Goal: Transaction & Acquisition: Purchase product/service

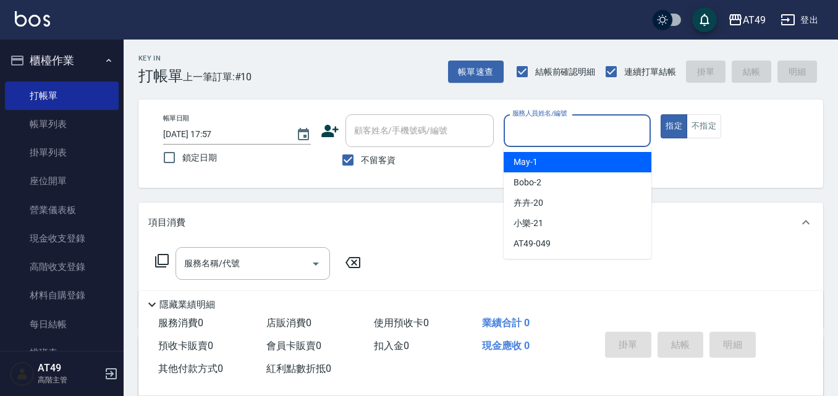
click at [545, 129] on input "服務人員姓名/編號" at bounding box center [577, 131] width 137 height 22
type input "2"
type button "true"
type input "Bobo-2"
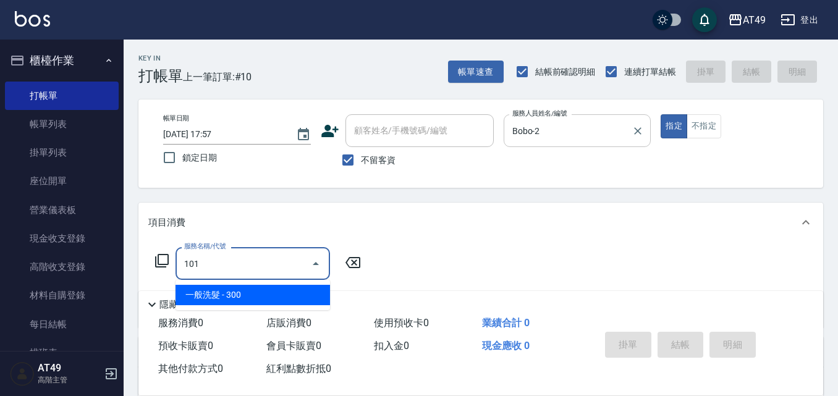
type input "一般洗髮(101)"
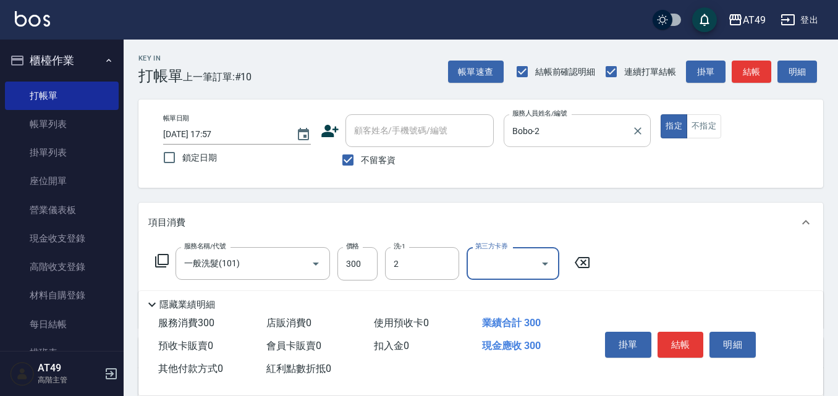
type input "Bobo-2"
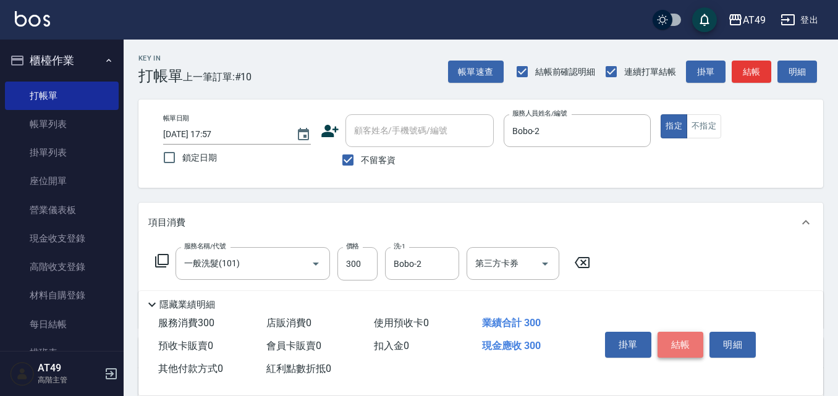
click at [685, 334] on button "結帳" at bounding box center [680, 345] width 46 height 26
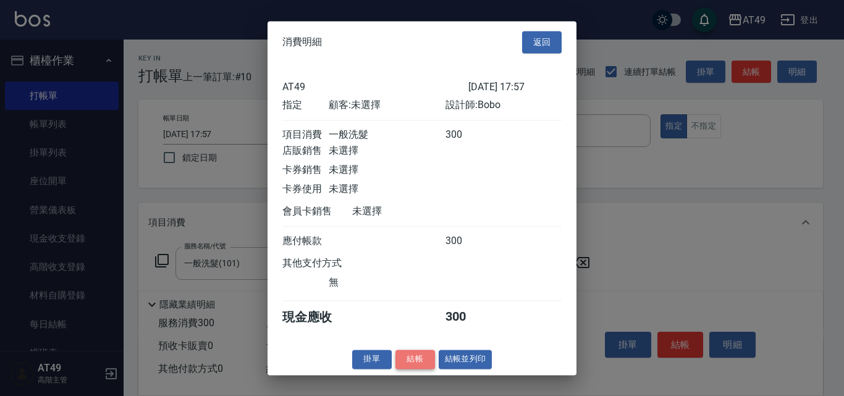
click at [421, 369] on button "結帳" at bounding box center [415, 359] width 40 height 19
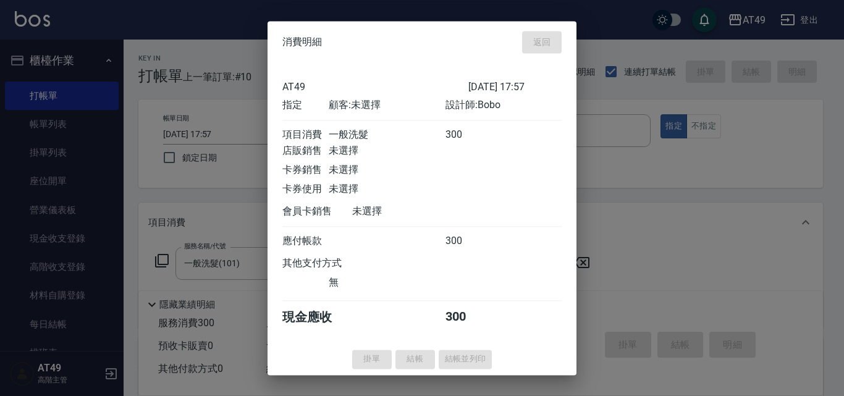
type input "2025/08/13 19:40"
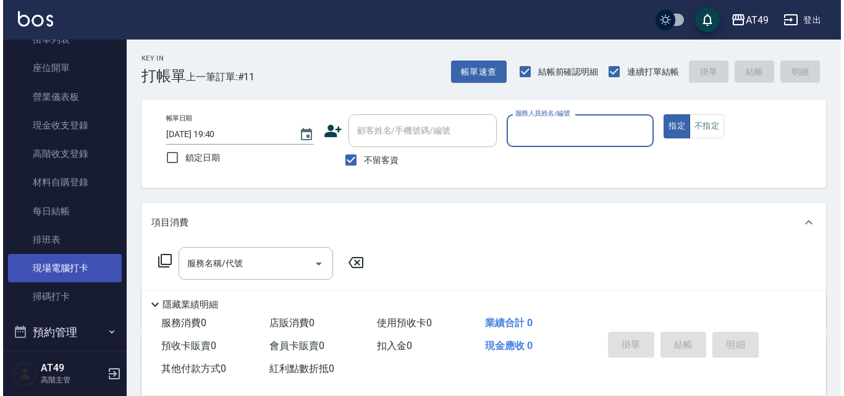
scroll to position [124, 0]
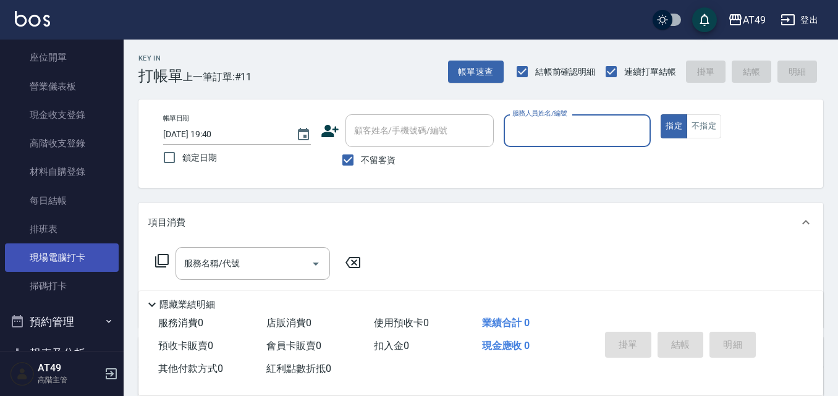
click at [72, 258] on link "現場電腦打卡" at bounding box center [62, 257] width 114 height 28
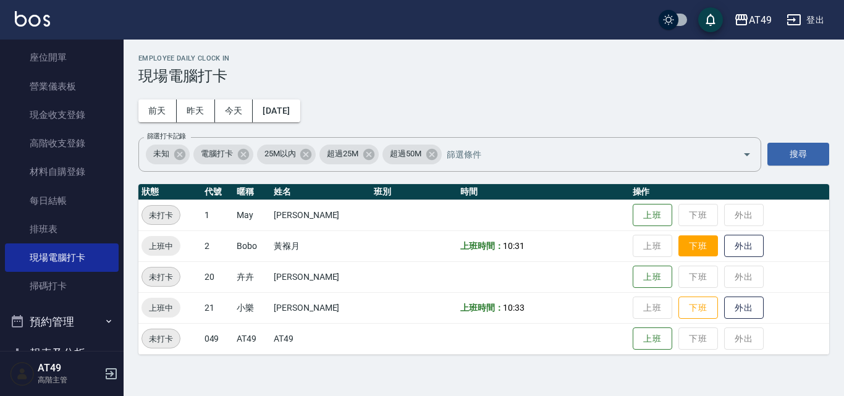
click at [690, 245] on button "下班" at bounding box center [698, 246] width 40 height 22
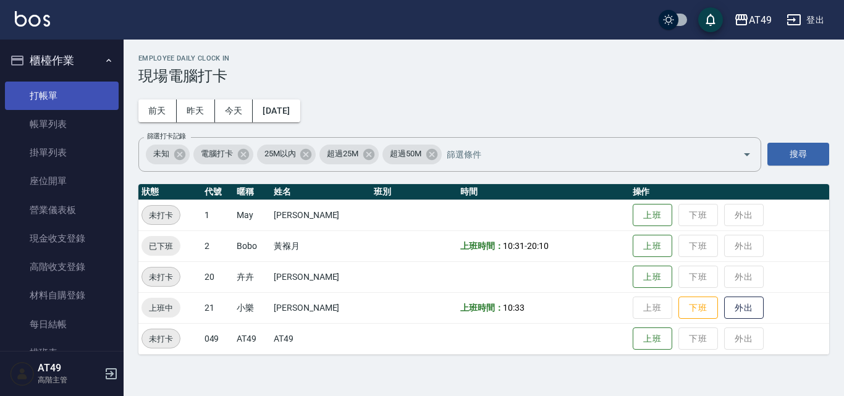
click at [46, 102] on link "打帳單" at bounding box center [62, 96] width 114 height 28
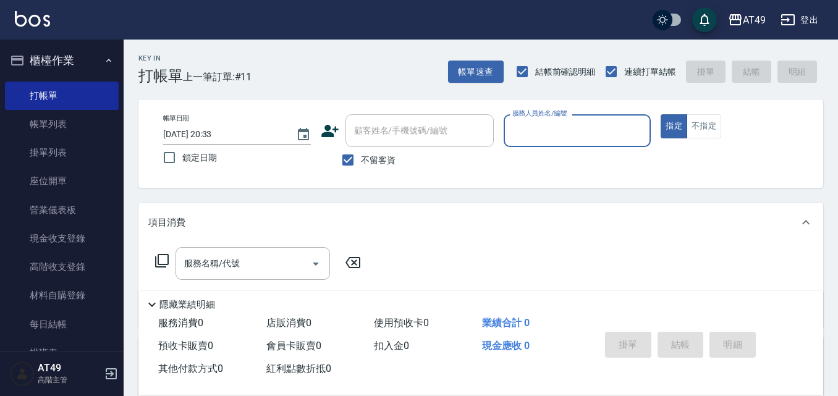
click at [580, 127] on input "服務人員姓名/編號" at bounding box center [577, 131] width 137 height 22
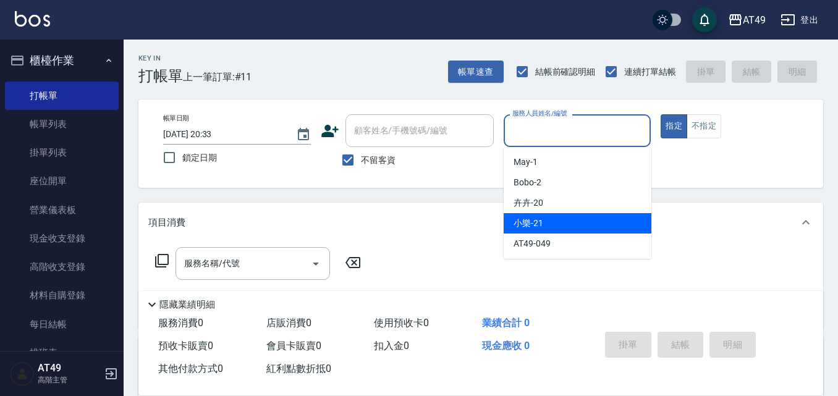
click at [557, 220] on div "小樂 -21" at bounding box center [578, 223] width 148 height 20
type input "小樂-21"
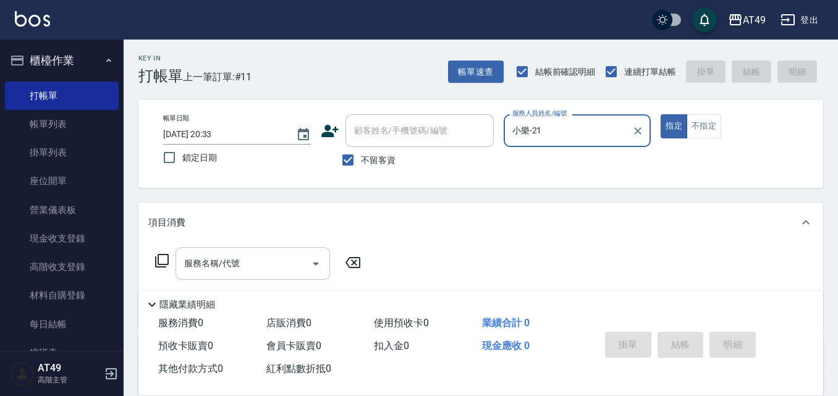
click at [319, 262] on icon "Open" at bounding box center [315, 263] width 15 height 15
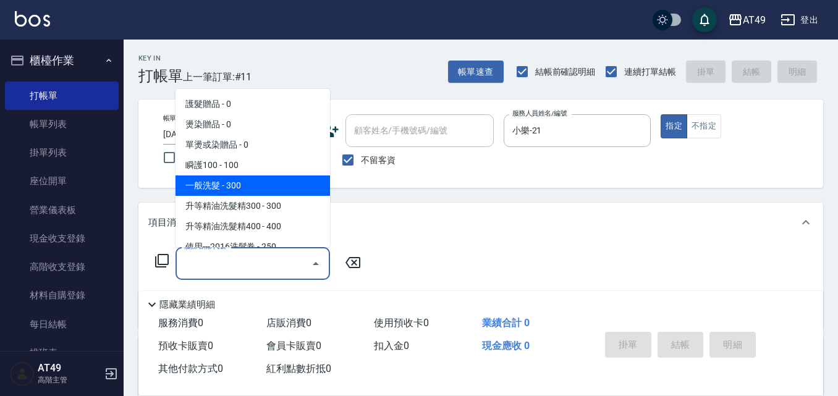
click at [238, 186] on span "一般洗髮 - 300" at bounding box center [252, 185] width 154 height 20
type input "一般洗髮(101)"
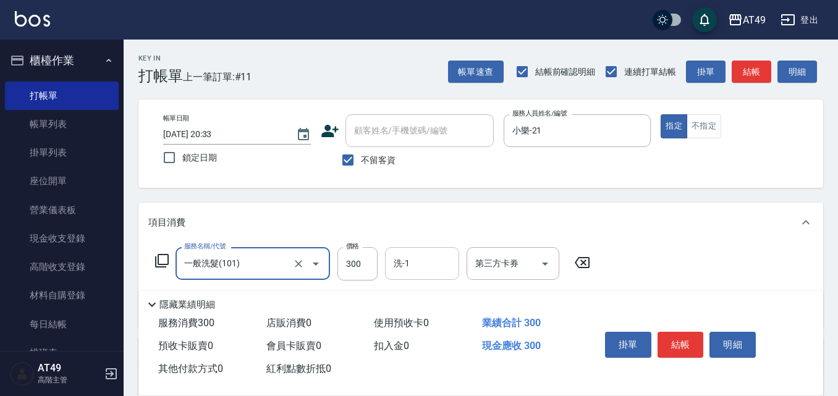
click at [434, 263] on input "洗-1" at bounding box center [421, 264] width 63 height 22
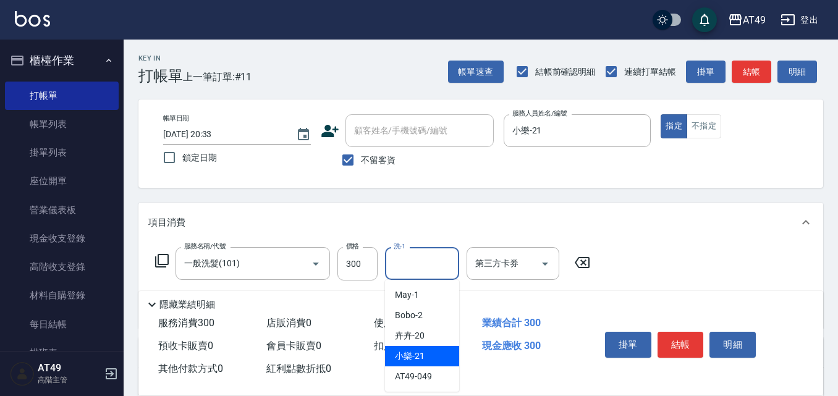
click at [423, 349] on div "小樂 -21" at bounding box center [422, 356] width 74 height 20
type input "小樂-21"
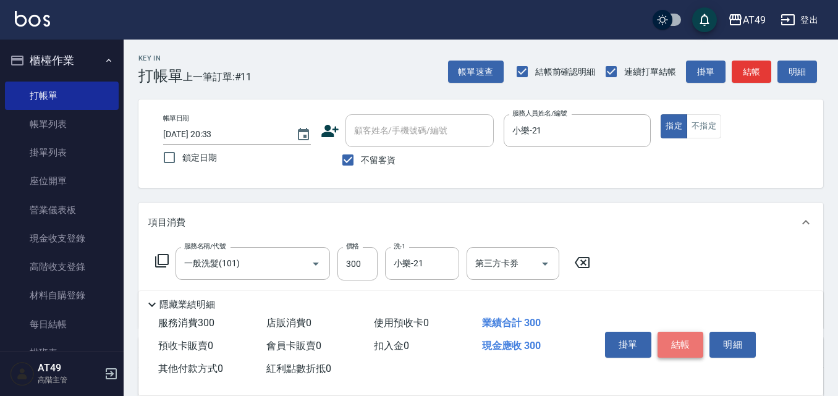
click at [677, 341] on button "結帳" at bounding box center [680, 345] width 46 height 26
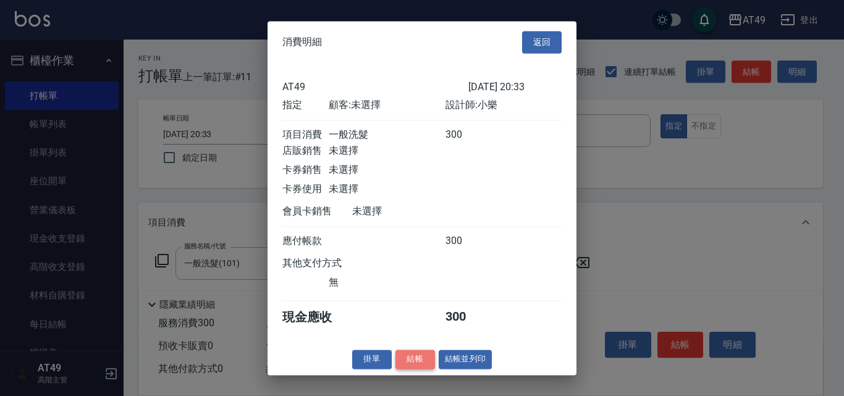
click at [408, 369] on button "結帳" at bounding box center [415, 359] width 40 height 19
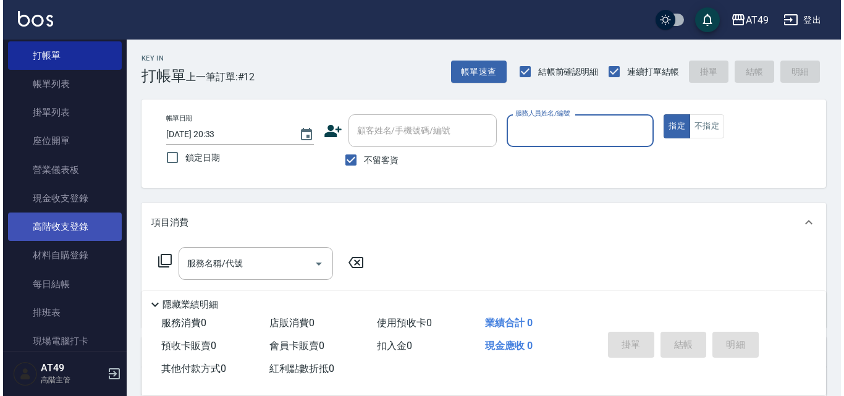
scroll to position [62, 0]
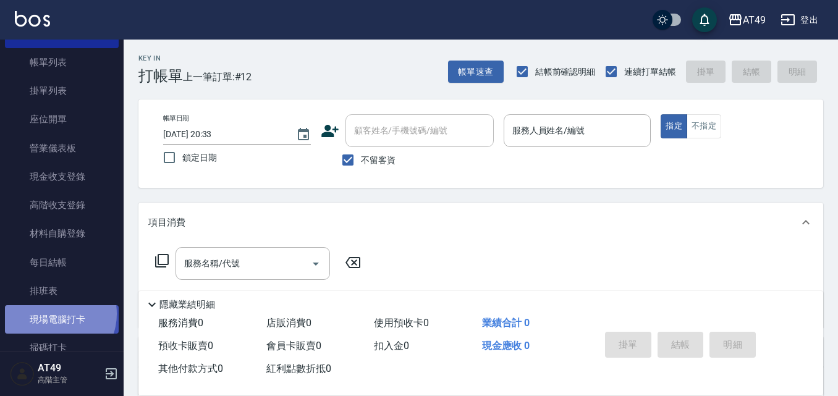
click at [54, 314] on link "現場電腦打卡" at bounding box center [62, 319] width 114 height 28
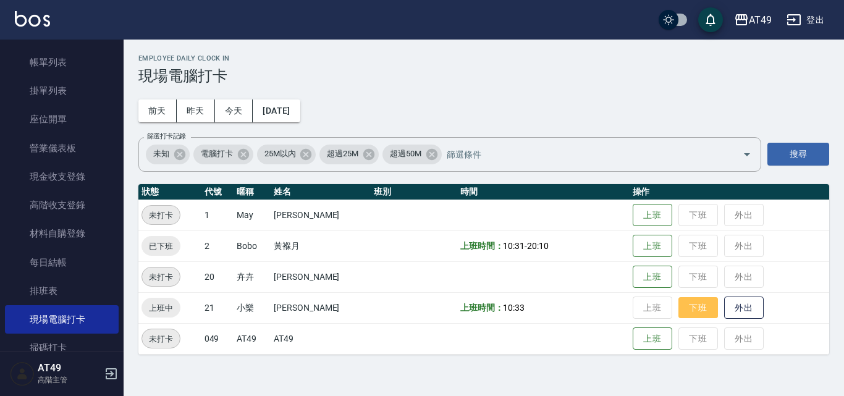
click at [691, 315] on button "下班" at bounding box center [698, 308] width 40 height 22
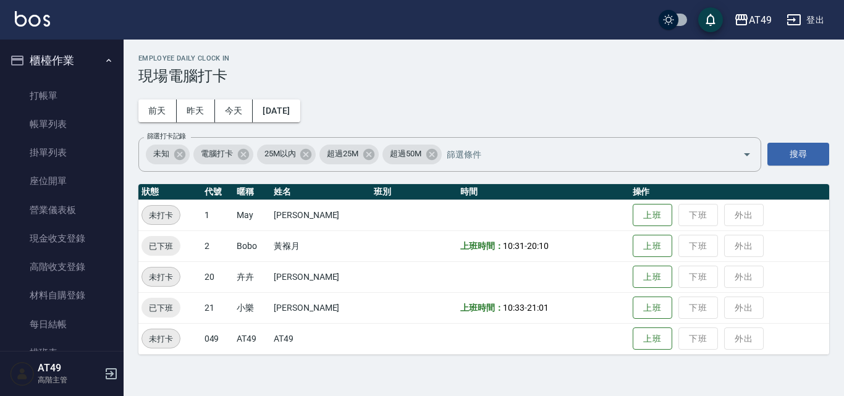
click at [69, 64] on button "櫃檯作業" at bounding box center [62, 60] width 114 height 32
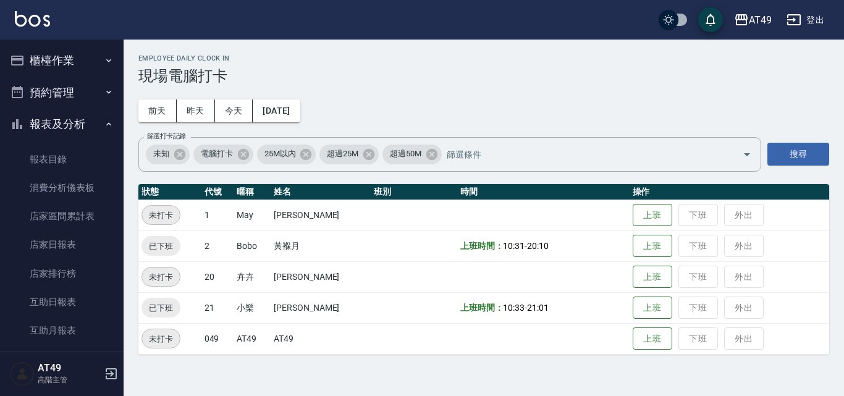
click at [69, 65] on button "櫃檯作業" at bounding box center [62, 60] width 114 height 32
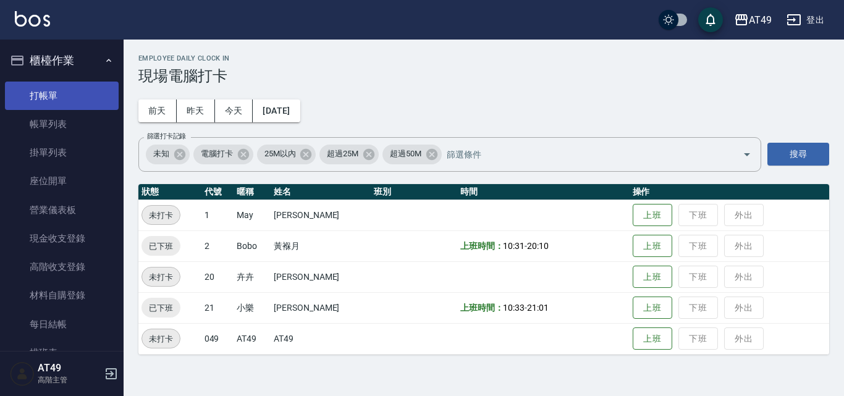
click at [82, 101] on link "打帳單" at bounding box center [62, 96] width 114 height 28
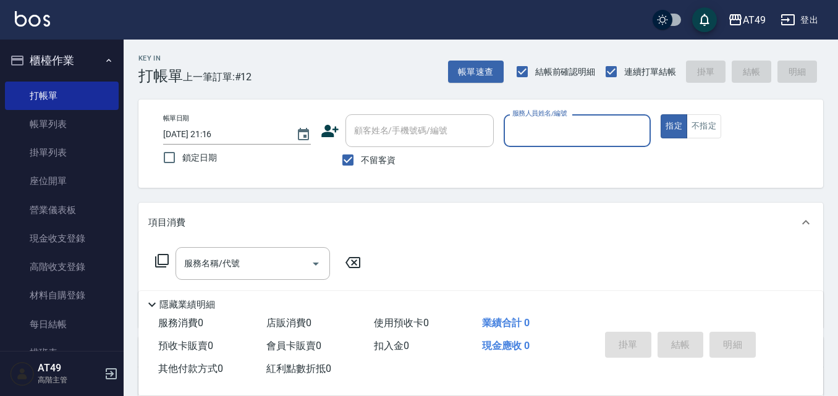
click at [533, 124] on input "服務人員姓名/編號" at bounding box center [577, 131] width 137 height 22
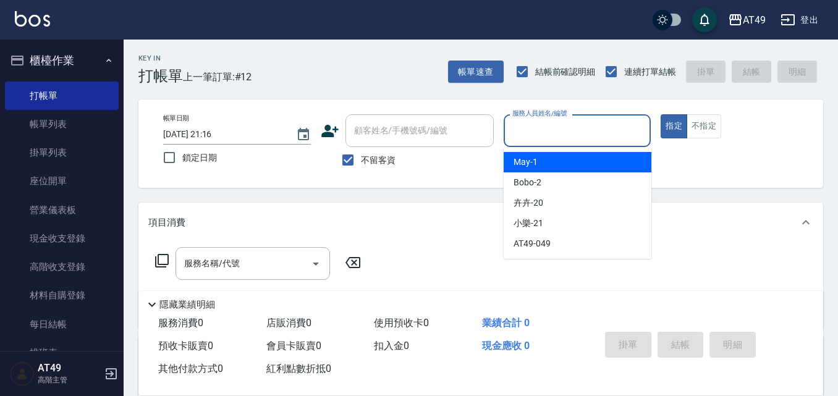
click at [536, 154] on div "May -1" at bounding box center [578, 162] width 148 height 20
type input "May-1"
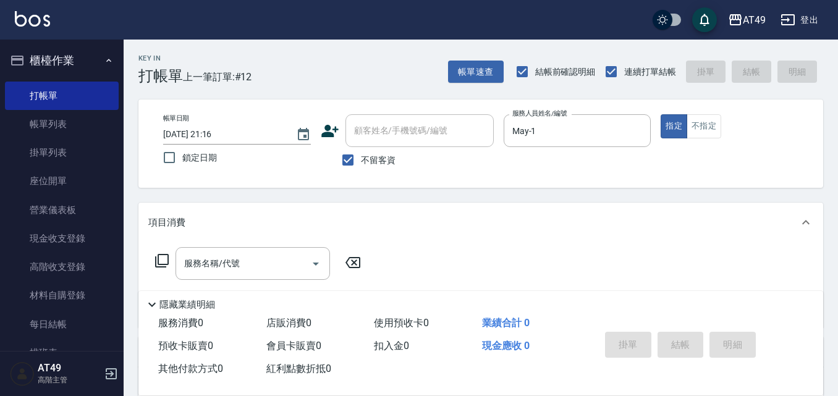
click at [164, 260] on icon at bounding box center [161, 260] width 15 height 15
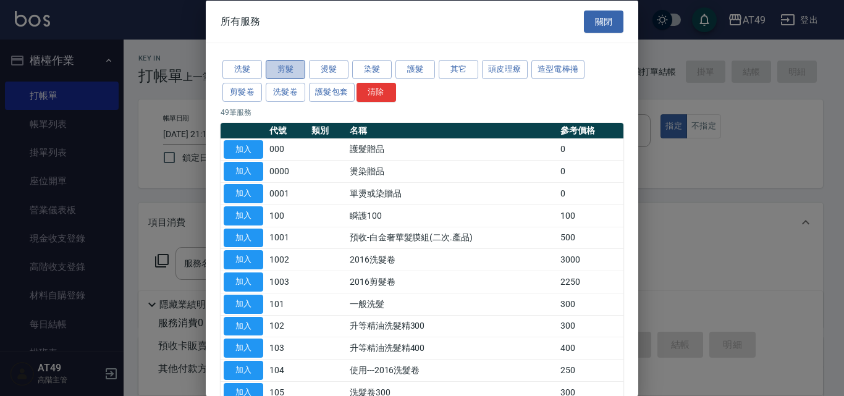
click at [303, 67] on button "剪髮" at bounding box center [286, 69] width 40 height 19
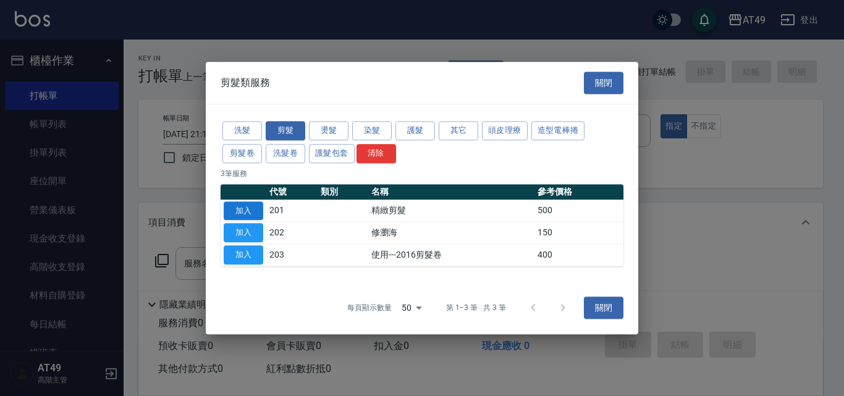
click at [242, 214] on button "加入" at bounding box center [244, 210] width 40 height 19
type input "精緻剪髮(201)"
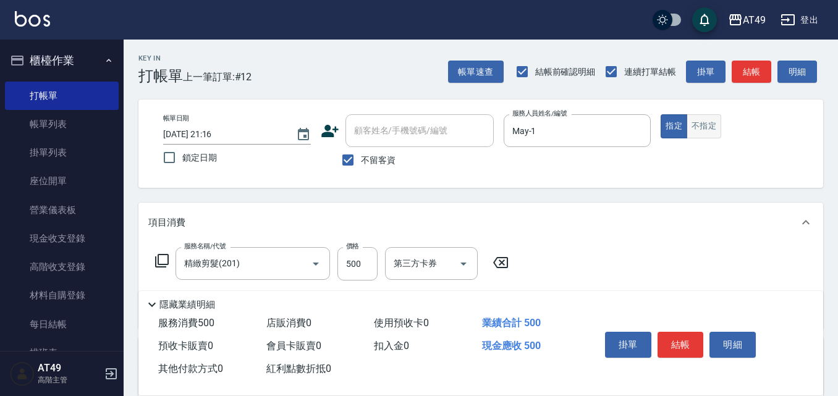
click at [710, 126] on button "不指定" at bounding box center [703, 126] width 35 height 24
click at [676, 335] on button "結帳" at bounding box center [680, 345] width 46 height 26
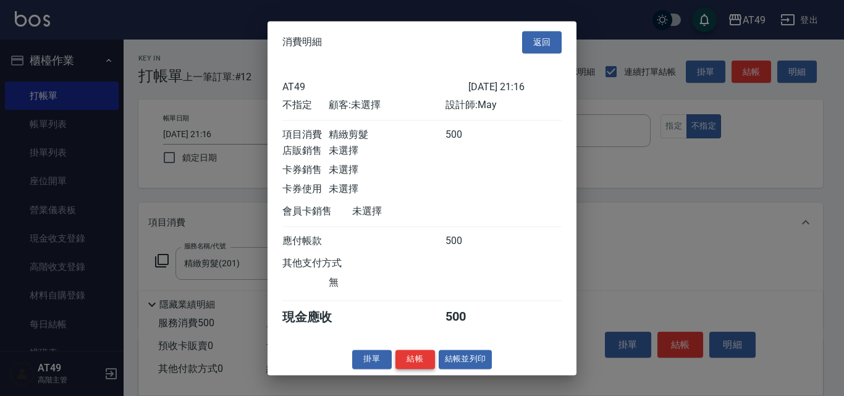
click at [419, 364] on button "結帳" at bounding box center [415, 359] width 40 height 19
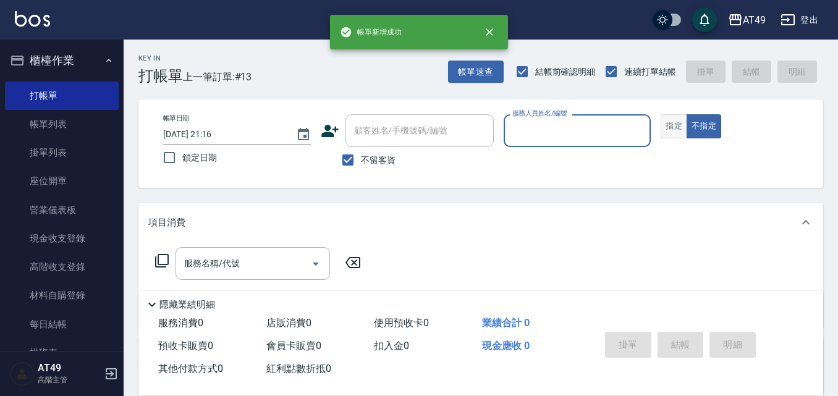
click at [672, 123] on button "指定" at bounding box center [674, 126] width 27 height 24
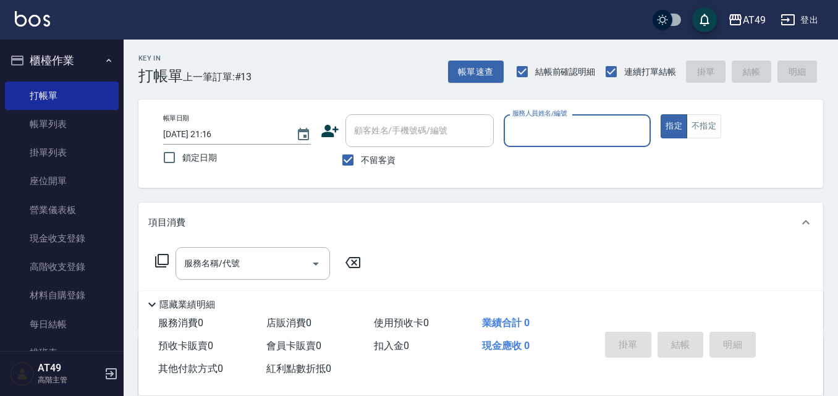
click at [565, 127] on input "服務人員姓名/編號" at bounding box center [577, 131] width 137 height 22
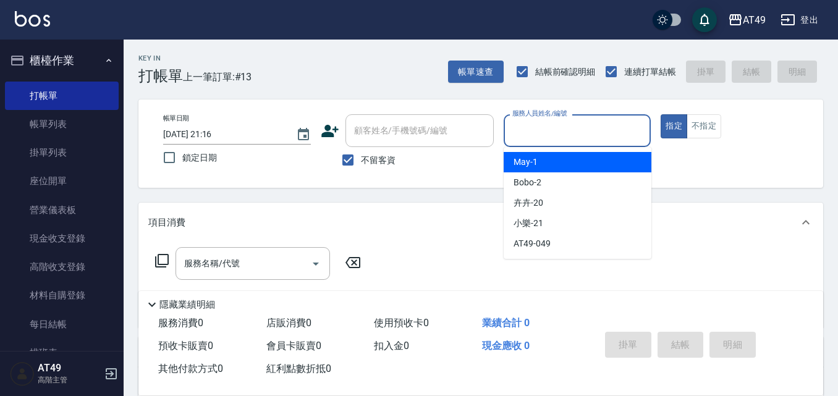
click at [566, 158] on div "May -1" at bounding box center [578, 162] width 148 height 20
type input "May-1"
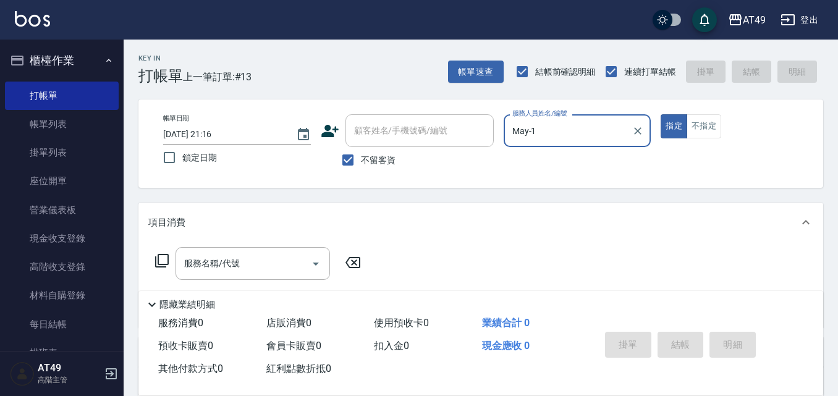
click at [166, 260] on icon at bounding box center [161, 260] width 15 height 15
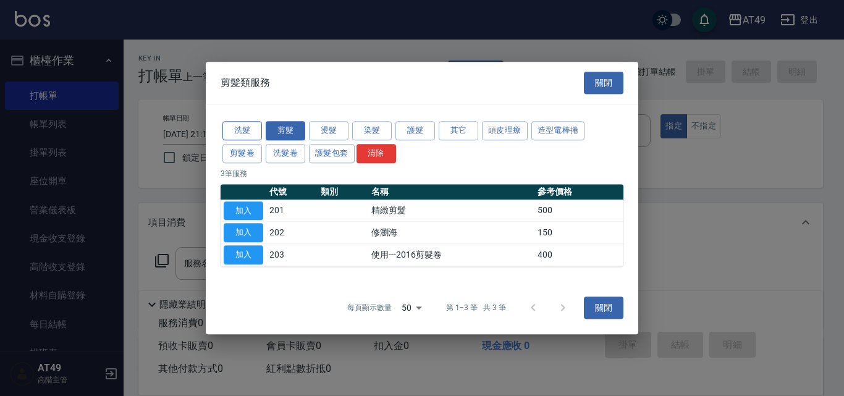
click at [237, 130] on button "洗髮" at bounding box center [242, 130] width 40 height 19
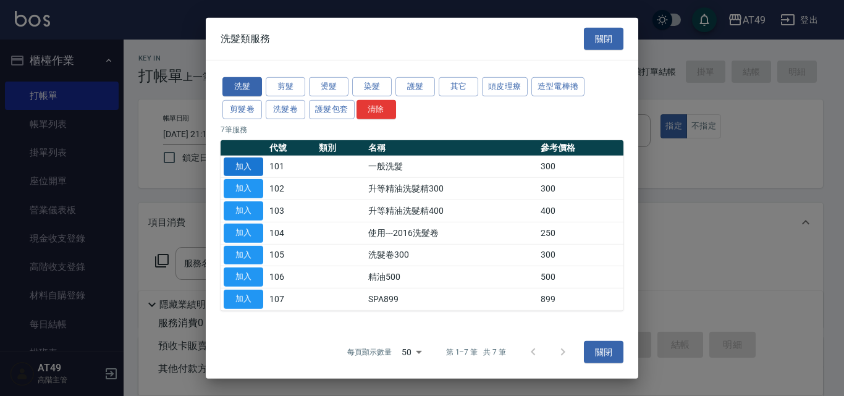
click at [245, 167] on button "加入" at bounding box center [244, 166] width 40 height 19
type input "一般洗髮(101)"
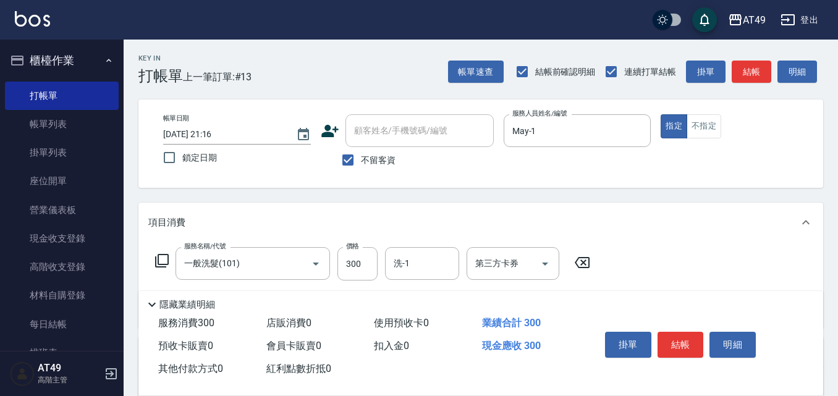
click at [159, 260] on icon at bounding box center [161, 260] width 15 height 15
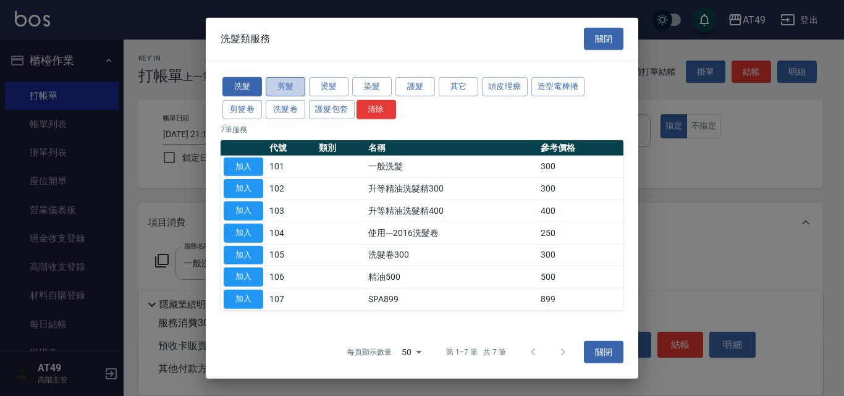
click at [277, 85] on button "剪髮" at bounding box center [286, 86] width 40 height 19
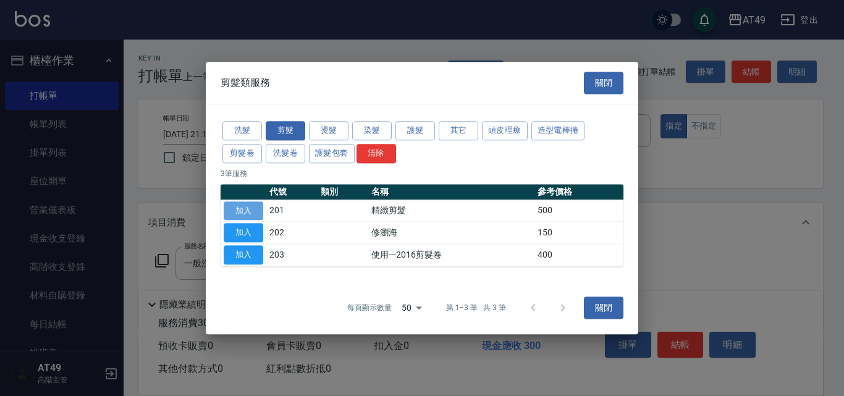
click at [246, 208] on button "加入" at bounding box center [244, 210] width 40 height 19
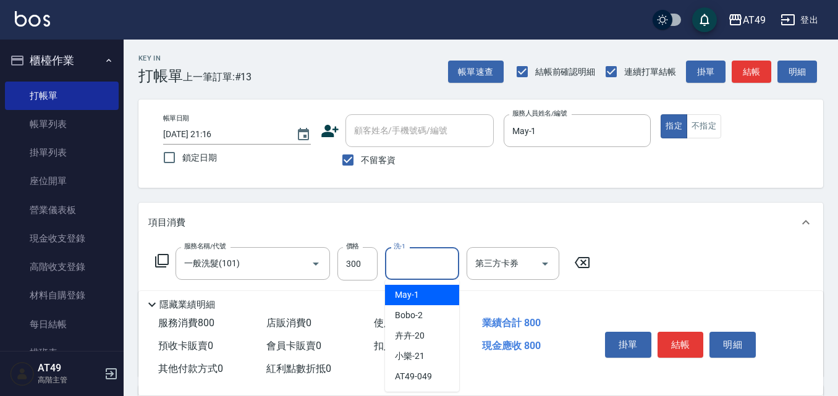
click at [420, 271] on input "洗-1" at bounding box center [421, 264] width 63 height 22
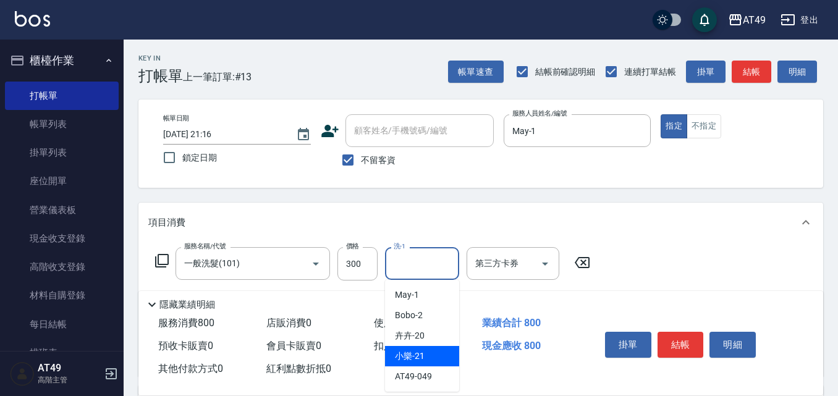
click at [427, 355] on div "小樂 -21" at bounding box center [422, 356] width 74 height 20
type input "小樂-21"
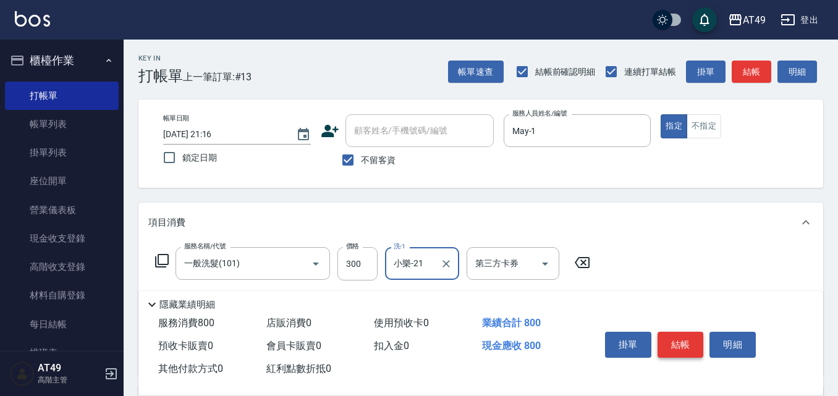
click at [675, 338] on button "結帳" at bounding box center [680, 345] width 46 height 26
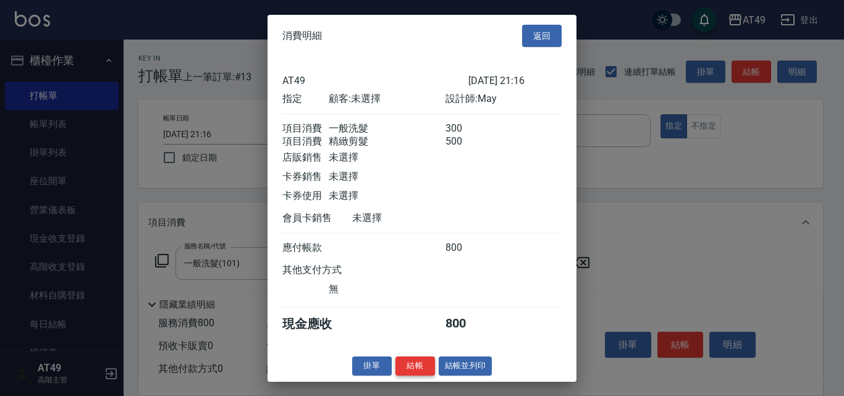
click at [424, 372] on button "結帳" at bounding box center [415, 366] width 40 height 19
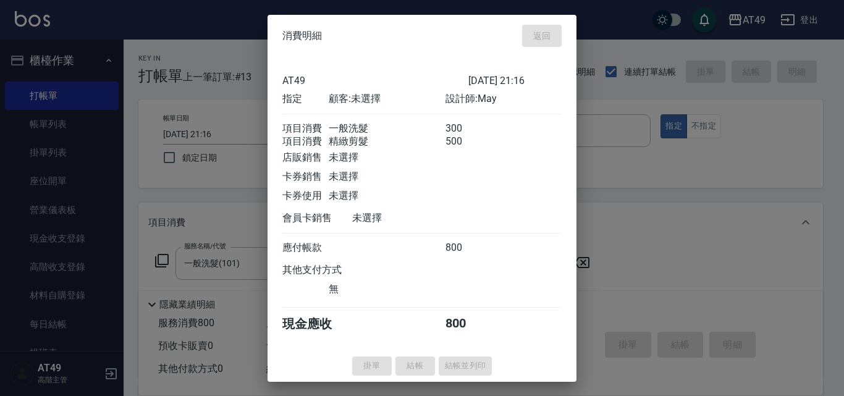
type input "2025/08/13 21:17"
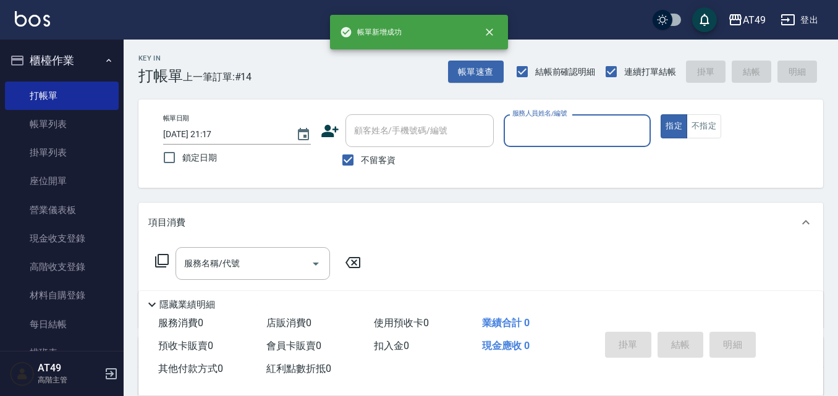
click at [520, 129] on input "服務人員姓名/編號" at bounding box center [577, 131] width 137 height 22
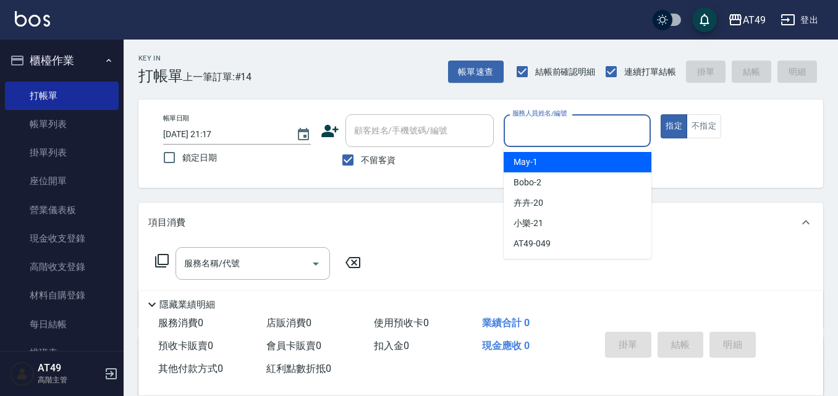
click at [550, 156] on div "May -1" at bounding box center [578, 162] width 148 height 20
type input "May-1"
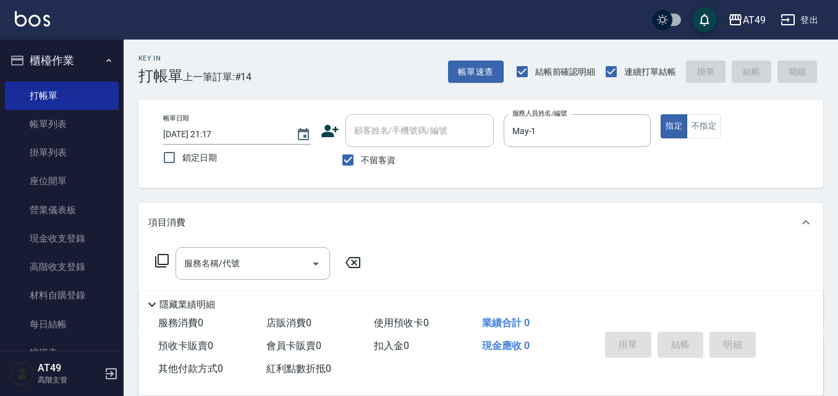
click at [161, 263] on icon at bounding box center [161, 260] width 15 height 15
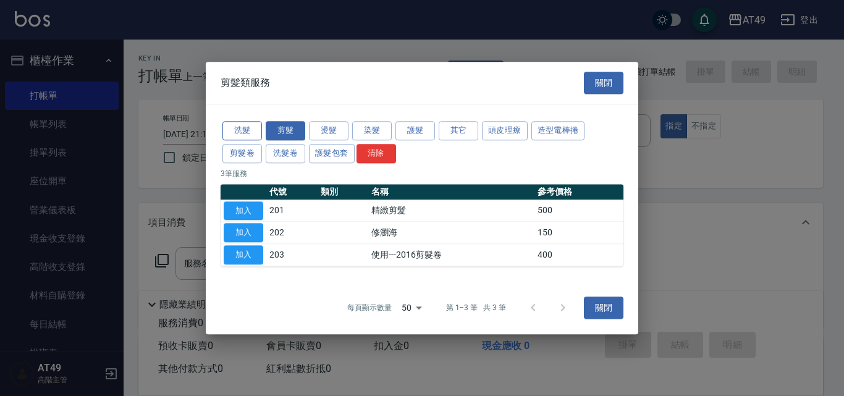
click at [247, 127] on button "洗髮" at bounding box center [242, 130] width 40 height 19
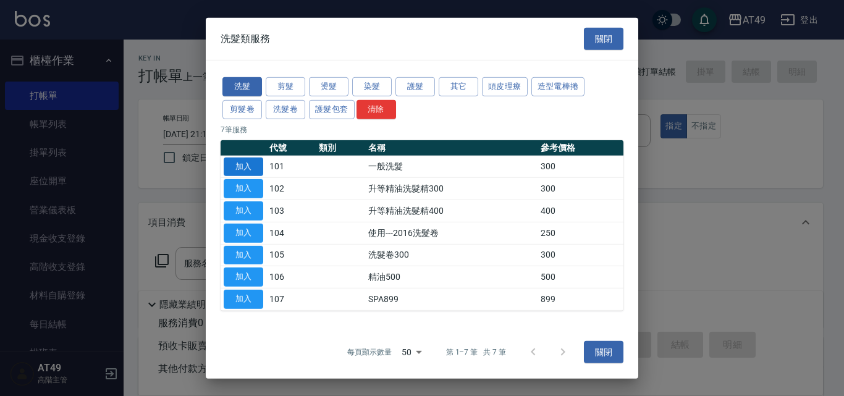
click at [242, 166] on button "加入" at bounding box center [244, 166] width 40 height 19
type input "一般洗髮(101)"
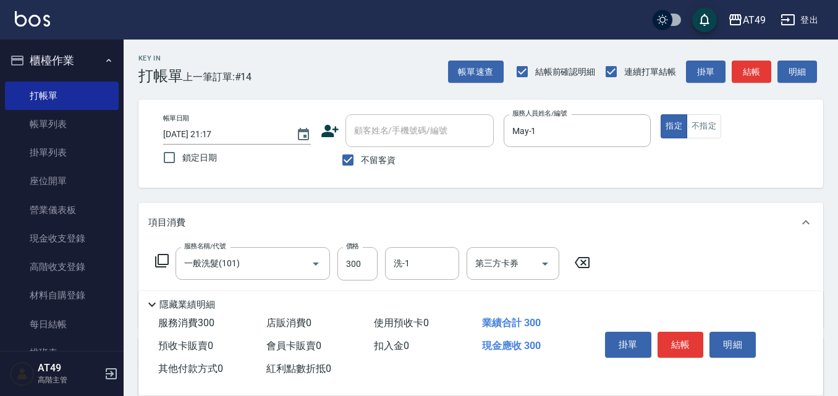
click at [159, 261] on icon at bounding box center [162, 261] width 14 height 14
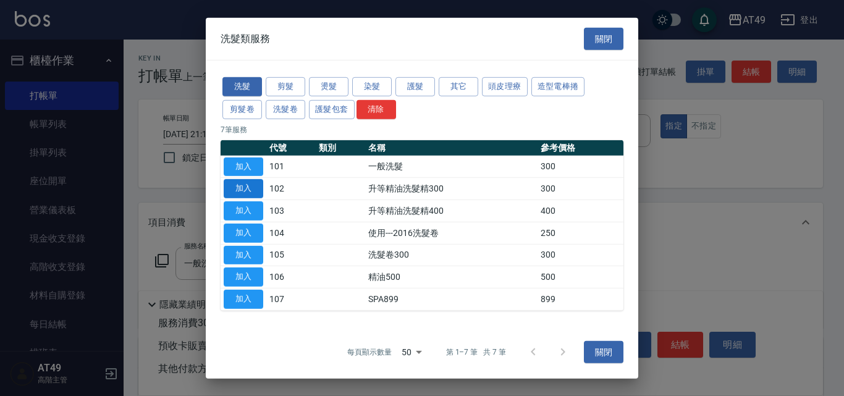
click at [243, 186] on button "加入" at bounding box center [244, 188] width 40 height 19
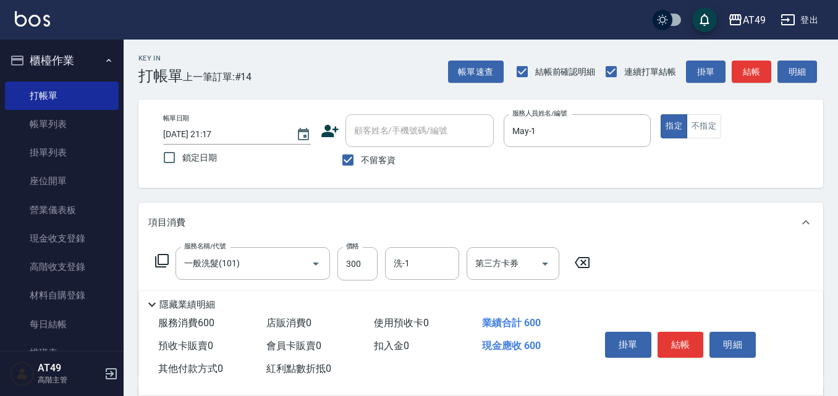
click at [158, 261] on icon at bounding box center [162, 261] width 14 height 14
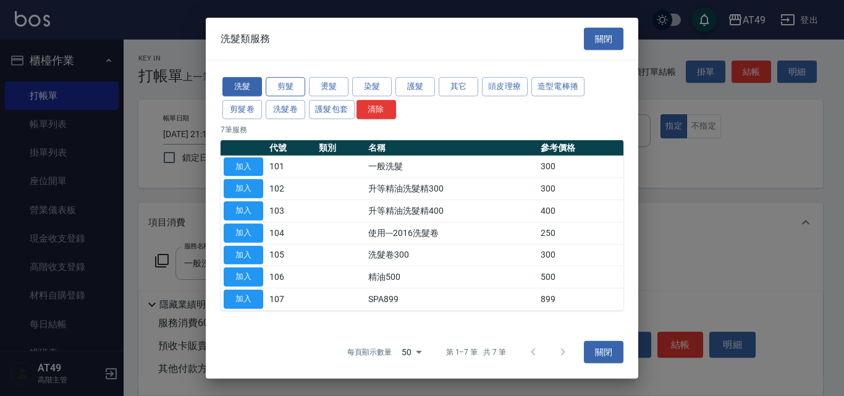
click at [295, 89] on button "剪髮" at bounding box center [286, 86] width 40 height 19
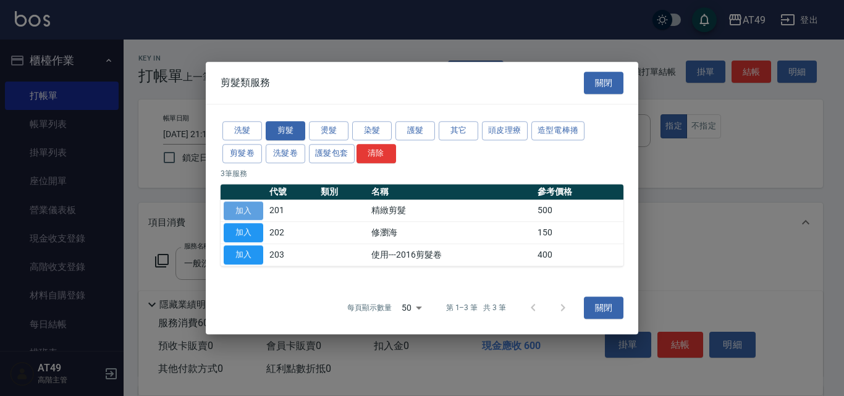
click at [238, 212] on button "加入" at bounding box center [244, 210] width 40 height 19
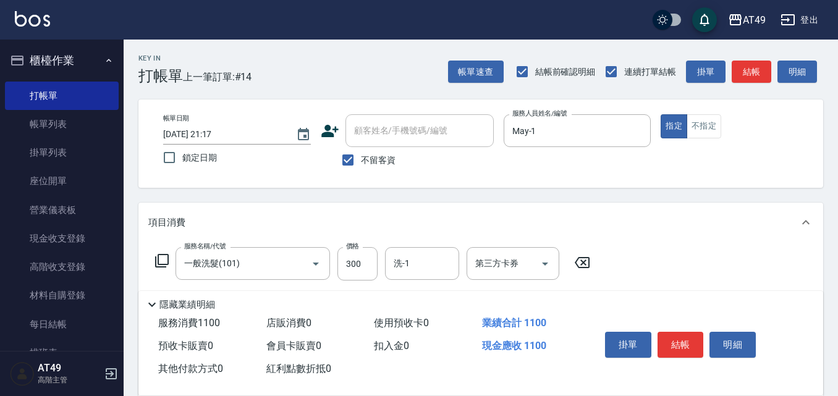
click at [161, 261] on icon at bounding box center [161, 260] width 15 height 15
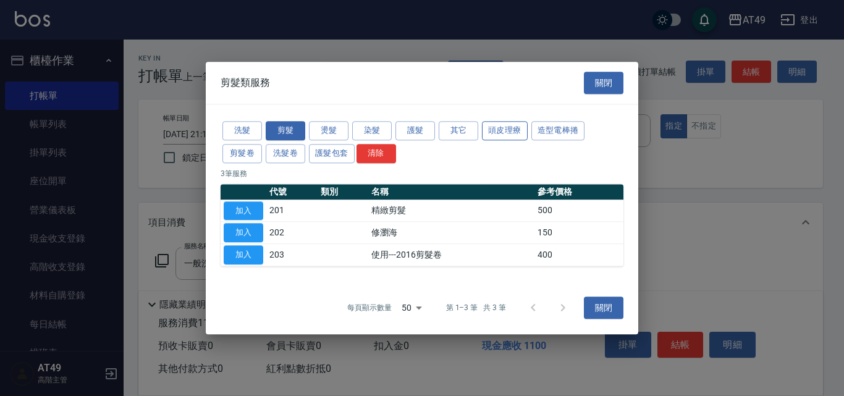
click at [496, 129] on button "頭皮理療" at bounding box center [505, 130] width 46 height 19
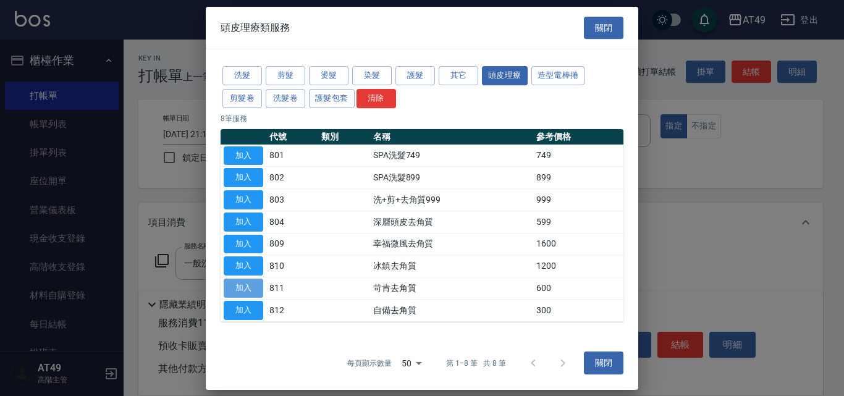
click at [252, 285] on button "加入" at bounding box center [244, 288] width 40 height 19
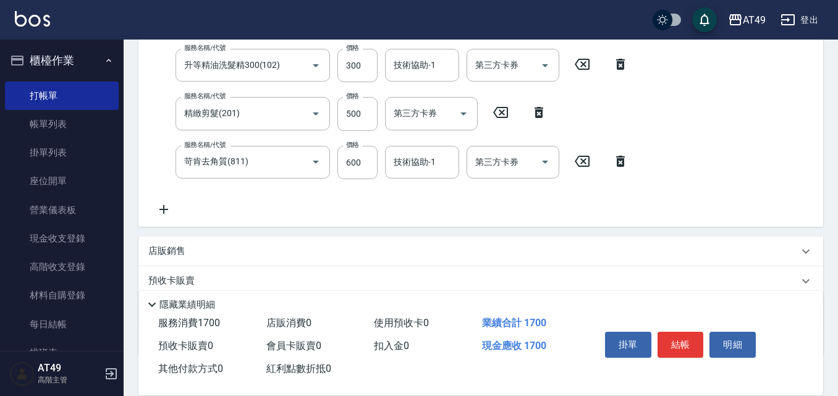
scroll to position [247, 0]
click at [173, 253] on p "店販銷售" at bounding box center [166, 250] width 37 height 13
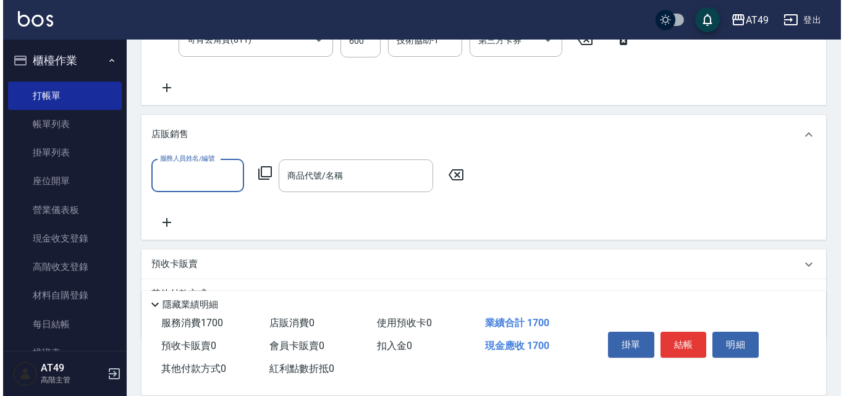
scroll to position [371, 0]
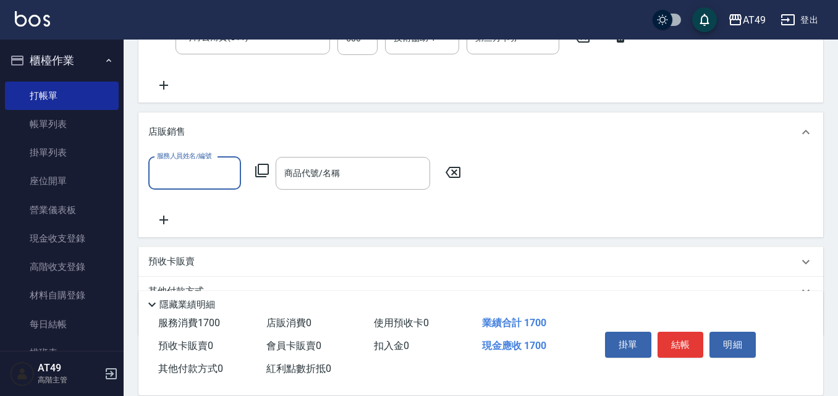
click at [184, 177] on input "服務人員姓名/編號" at bounding box center [195, 174] width 82 height 22
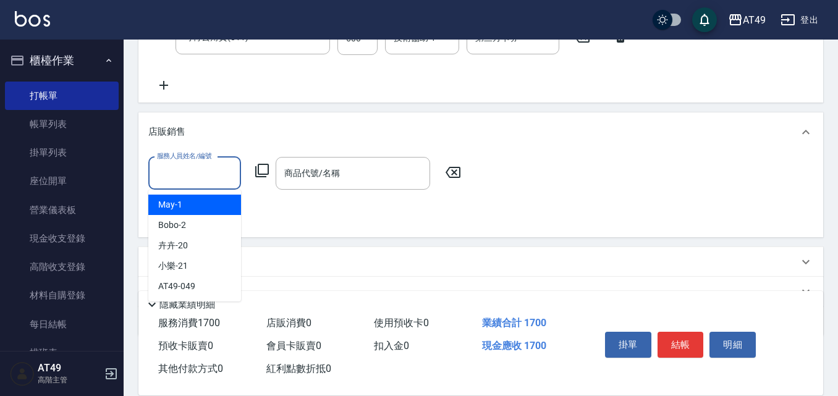
click at [190, 208] on div "May -1" at bounding box center [194, 205] width 93 height 20
type input "May-1"
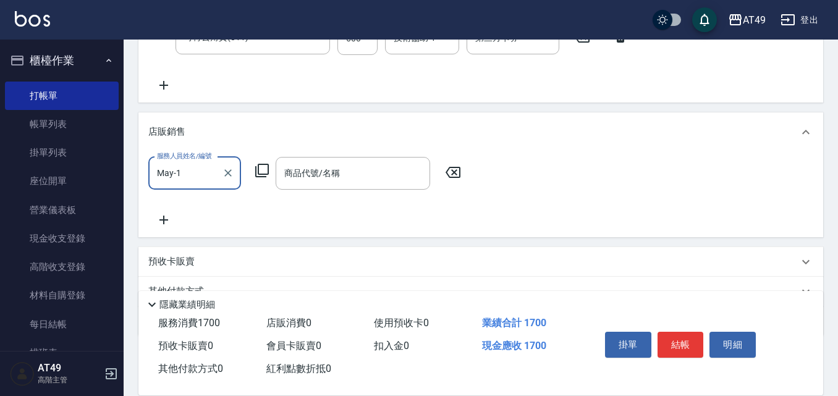
click at [261, 171] on icon at bounding box center [262, 170] width 15 height 15
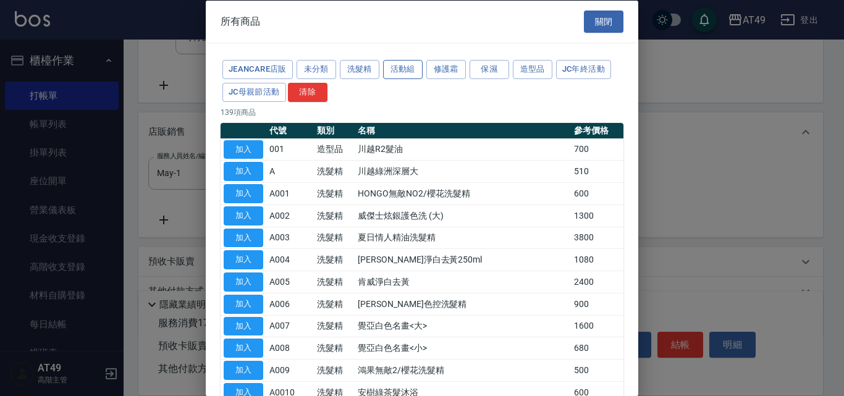
click at [402, 69] on button "活動組" at bounding box center [403, 69] width 40 height 19
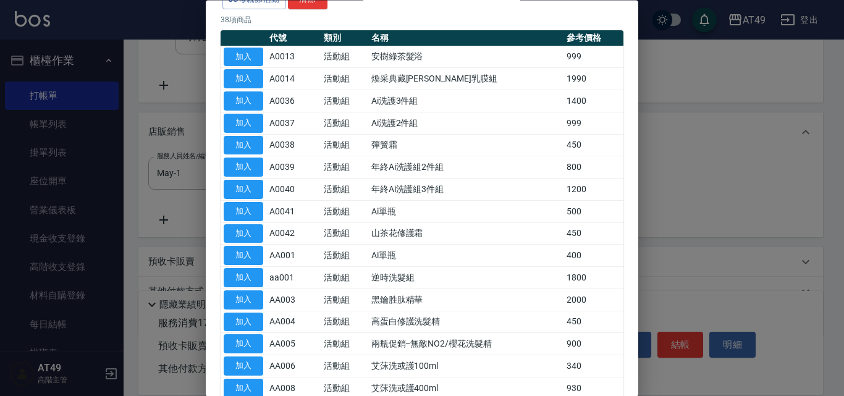
scroll to position [0, 0]
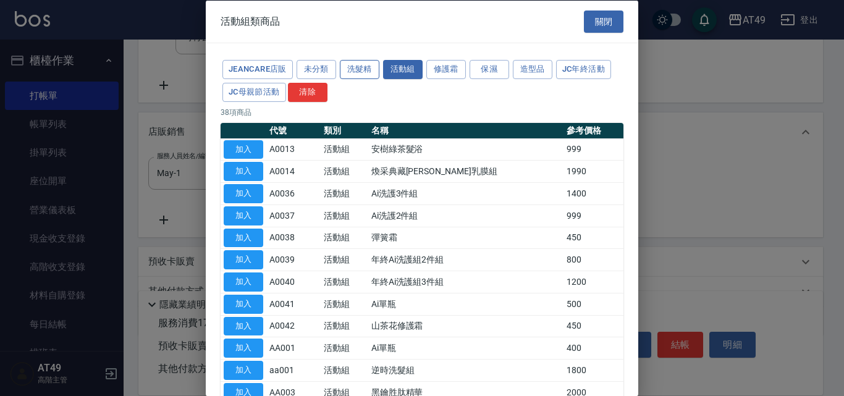
click at [378, 67] on button "洗髮精" at bounding box center [360, 69] width 40 height 19
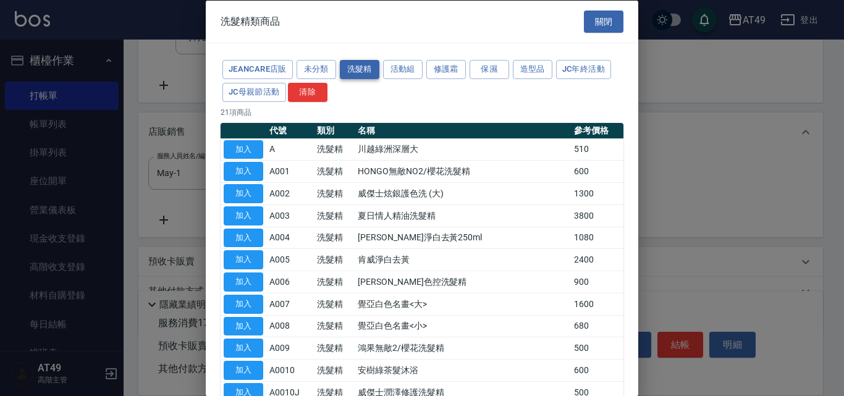
click at [353, 68] on button "洗髮精" at bounding box center [360, 69] width 40 height 19
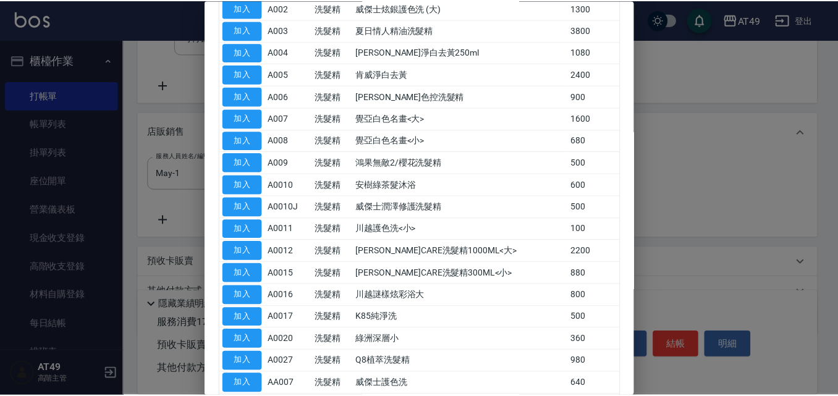
scroll to position [124, 0]
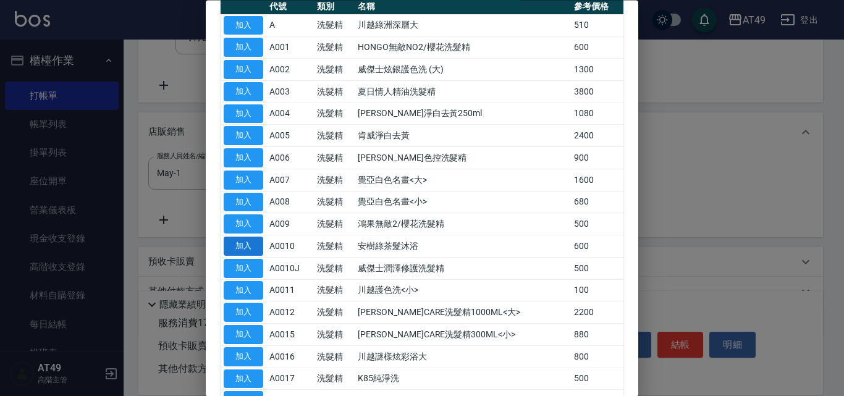
click at [250, 244] on button "加入" at bounding box center [244, 246] width 40 height 19
type input "安樹綠茶髮沐浴"
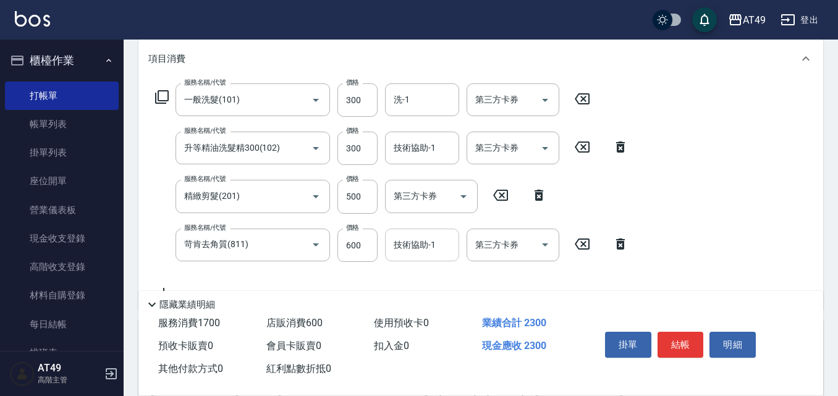
scroll to position [185, 0]
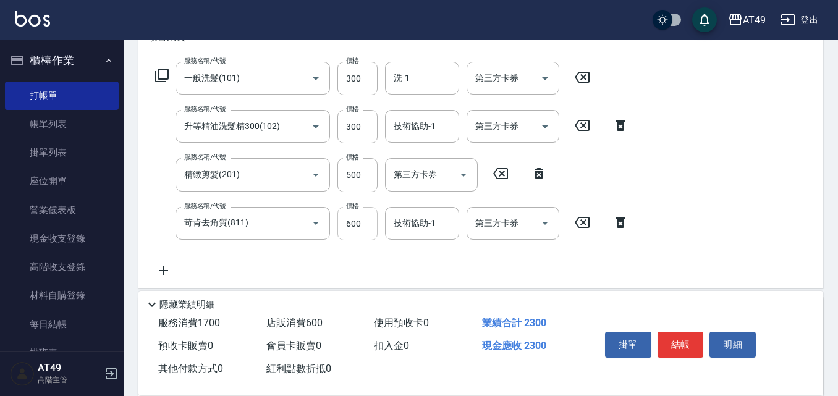
click at [352, 227] on input "600" at bounding box center [357, 223] width 40 height 33
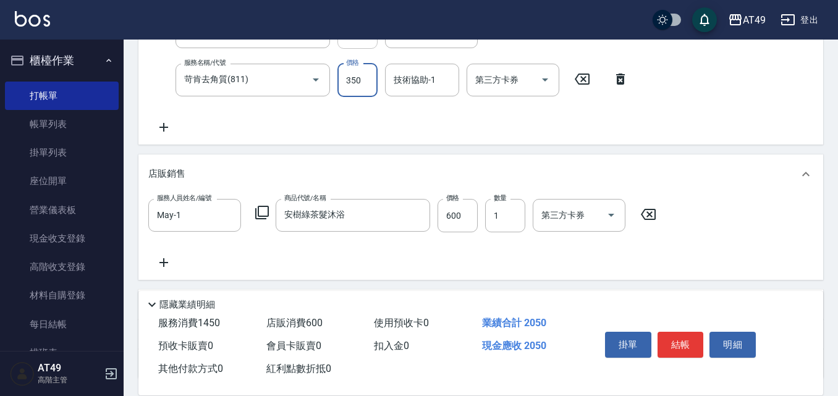
scroll to position [371, 0]
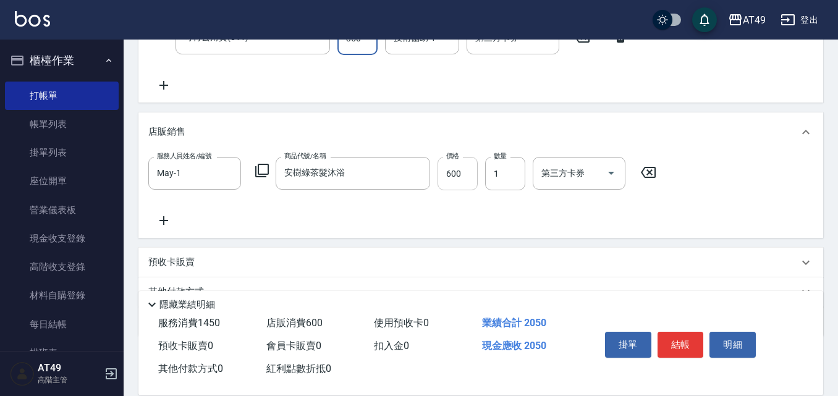
type input "350"
click at [452, 177] on input "600" at bounding box center [457, 173] width 40 height 33
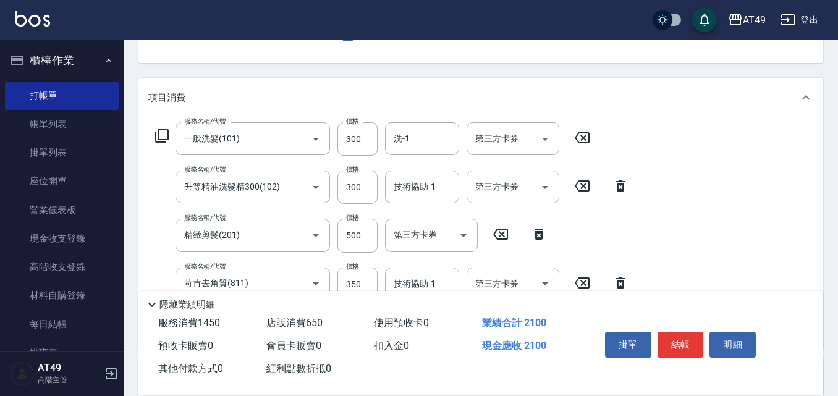
scroll to position [124, 0]
type input "650"
click at [434, 139] on input "洗-1" at bounding box center [421, 140] width 63 height 22
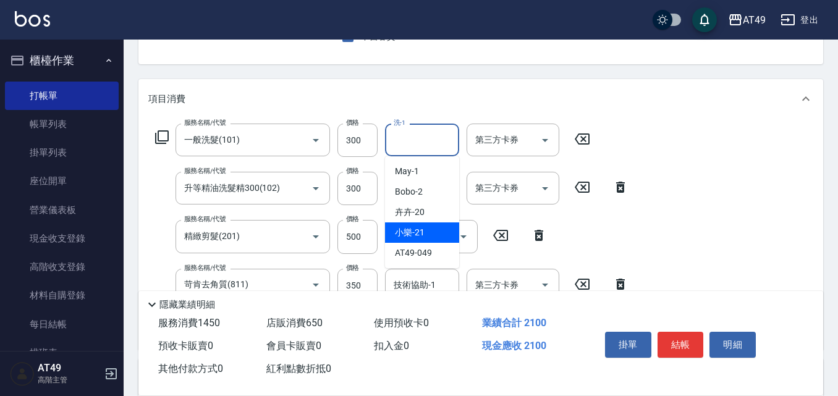
click at [440, 232] on div "小樂 -21" at bounding box center [422, 232] width 74 height 20
type input "小樂-21"
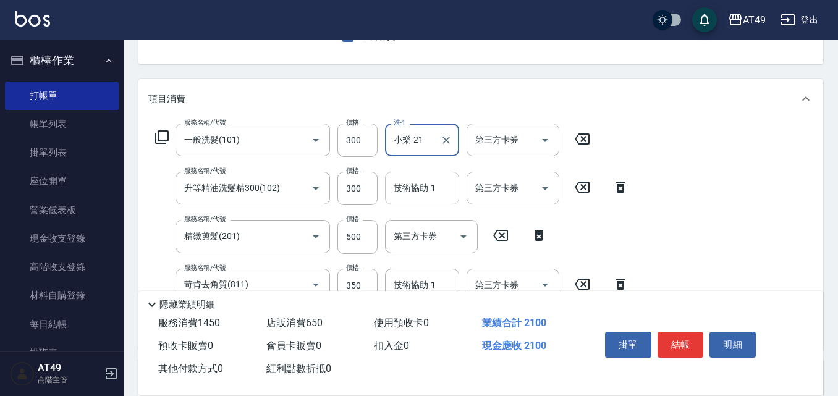
click at [415, 190] on div "技術協助-1 技術協助-1" at bounding box center [422, 188] width 74 height 33
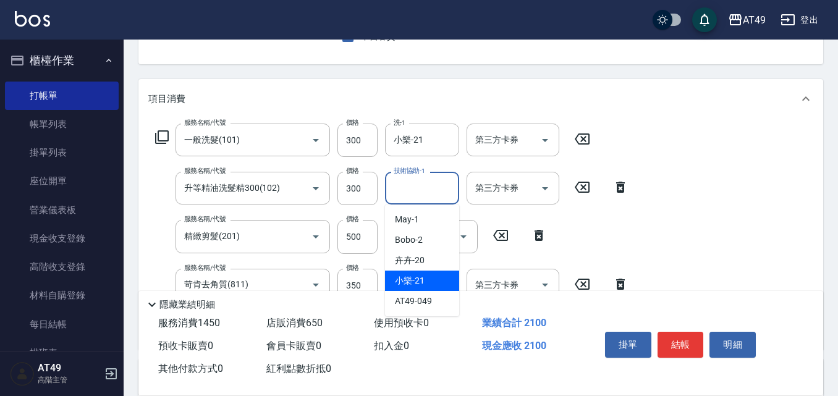
click at [426, 277] on div "小樂 -21" at bounding box center [422, 281] width 74 height 20
type input "小樂-21"
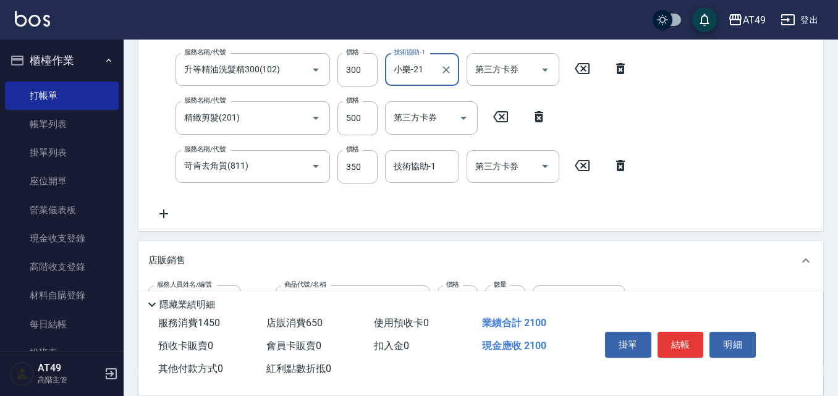
scroll to position [247, 0]
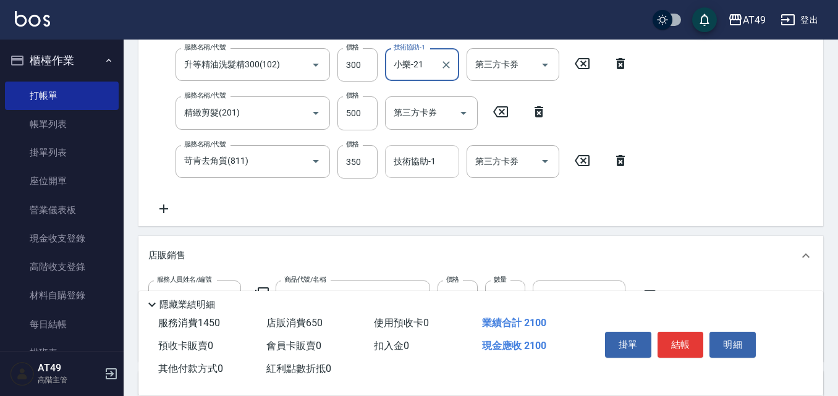
click at [410, 167] on input "技術協助-1" at bounding box center [421, 162] width 63 height 22
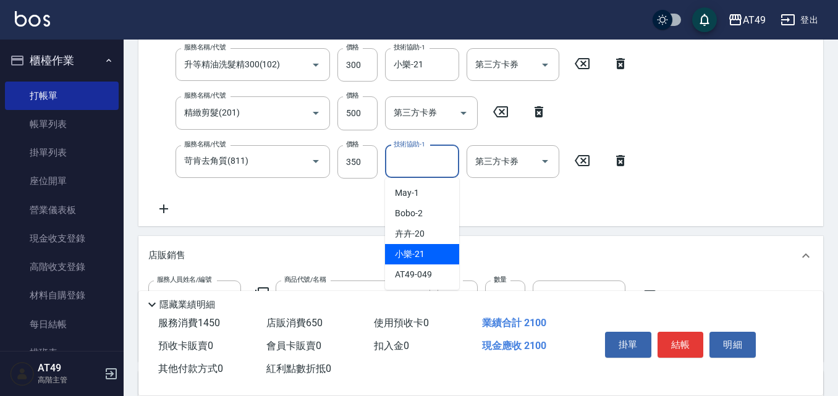
click at [433, 249] on div "小樂 -21" at bounding box center [422, 254] width 74 height 20
type input "小樂-21"
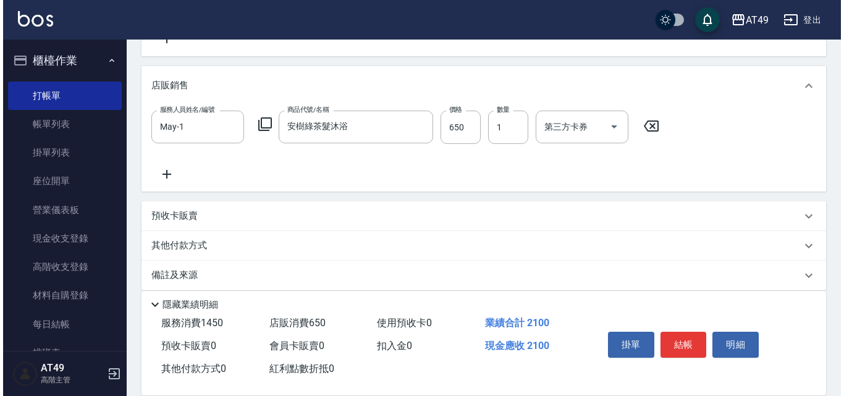
scroll to position [430, 0]
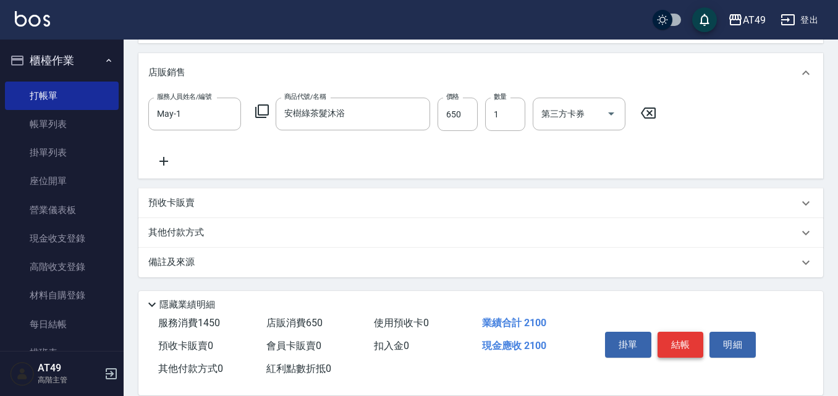
click at [668, 333] on button "結帳" at bounding box center [680, 345] width 46 height 26
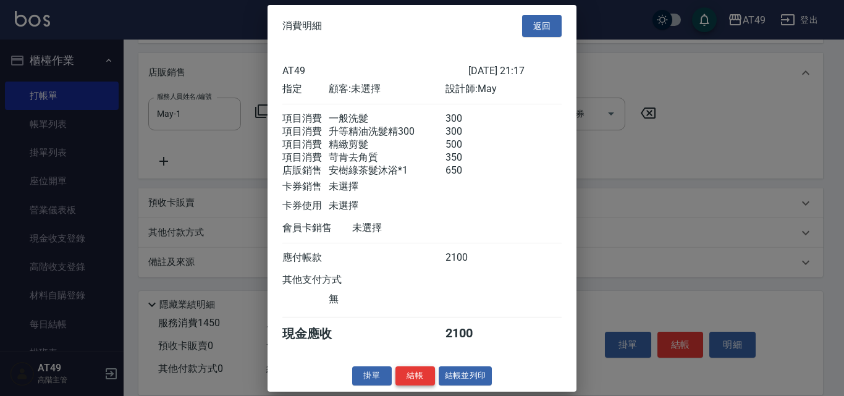
scroll to position [14, 0]
click at [405, 379] on button "結帳" at bounding box center [415, 375] width 40 height 19
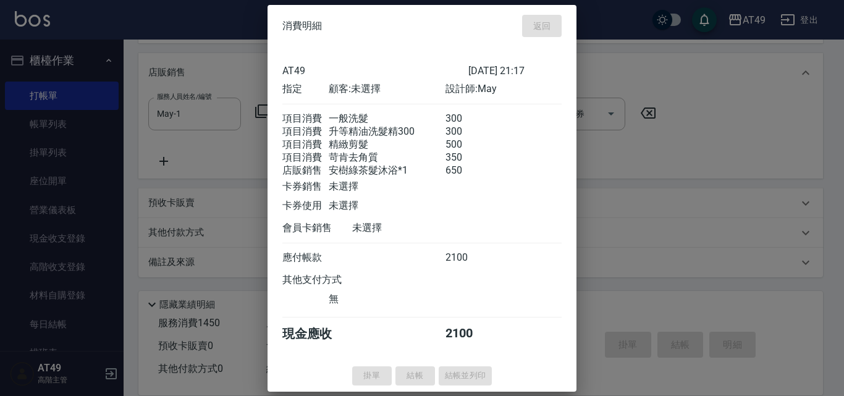
type input "2025/08/13 21:19"
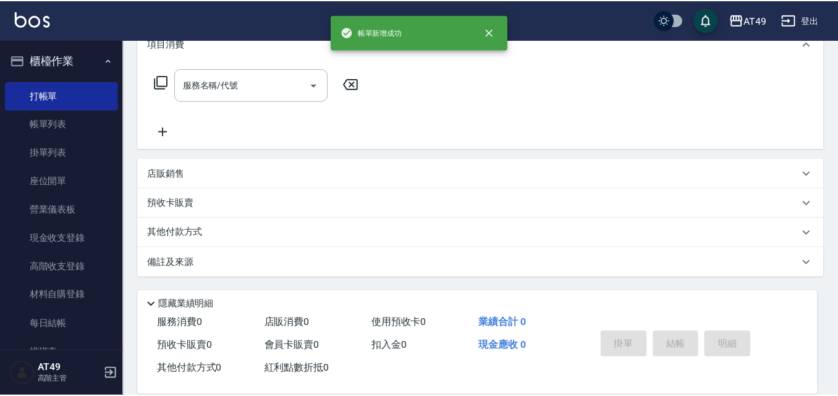
scroll to position [0, 0]
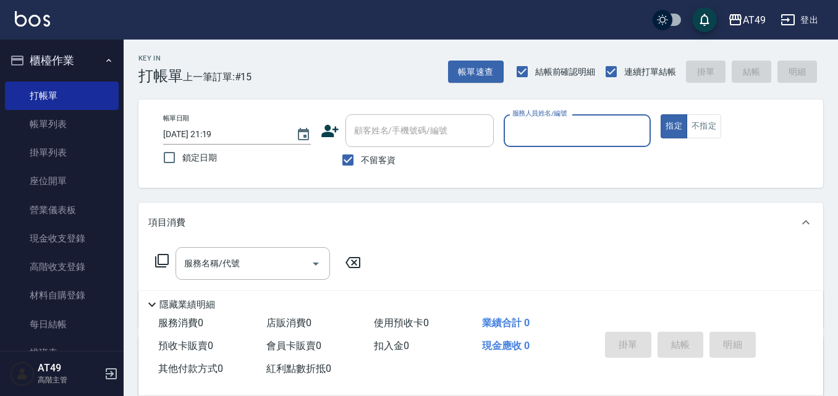
click at [578, 129] on input "服務人員姓名/編號" at bounding box center [577, 131] width 137 height 22
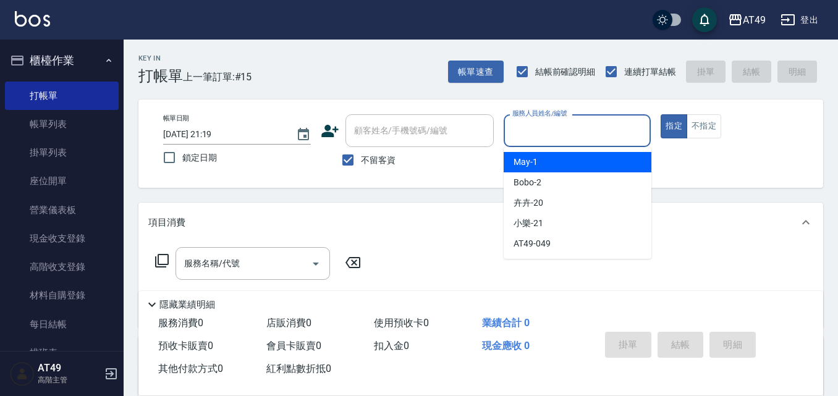
click at [576, 156] on div "May -1" at bounding box center [578, 162] width 148 height 20
type input "May-1"
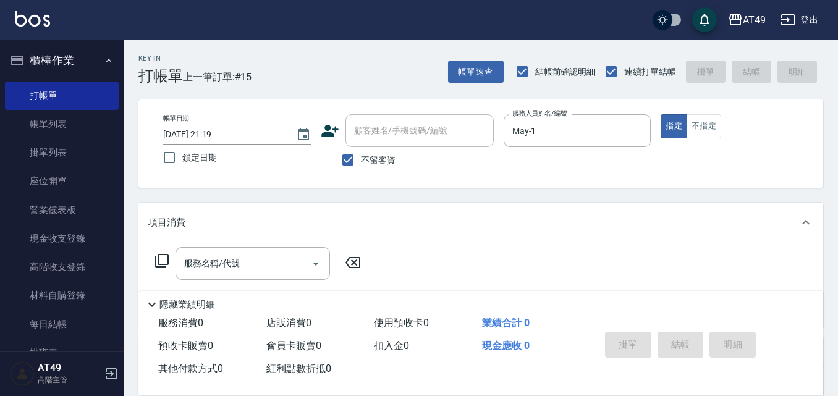
click at [164, 255] on icon at bounding box center [162, 261] width 14 height 14
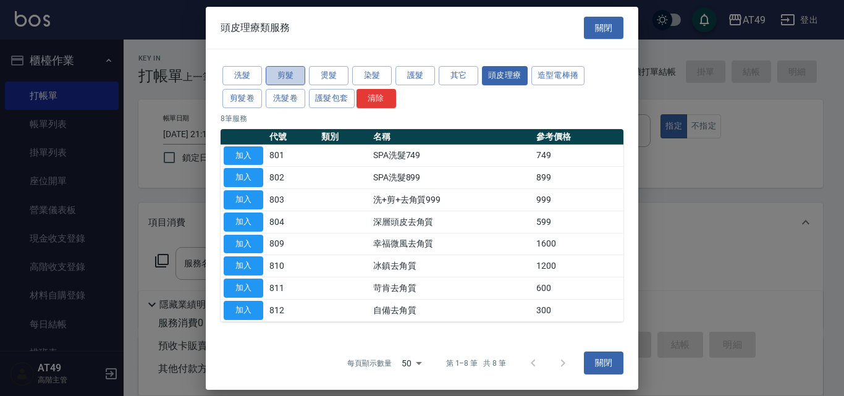
click at [284, 73] on button "剪髮" at bounding box center [286, 75] width 40 height 19
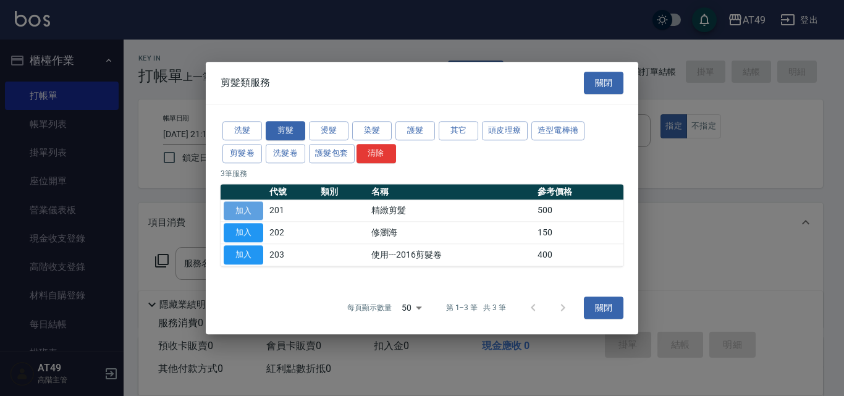
click at [229, 204] on button "加入" at bounding box center [244, 210] width 40 height 19
type input "精緻剪髮(201)"
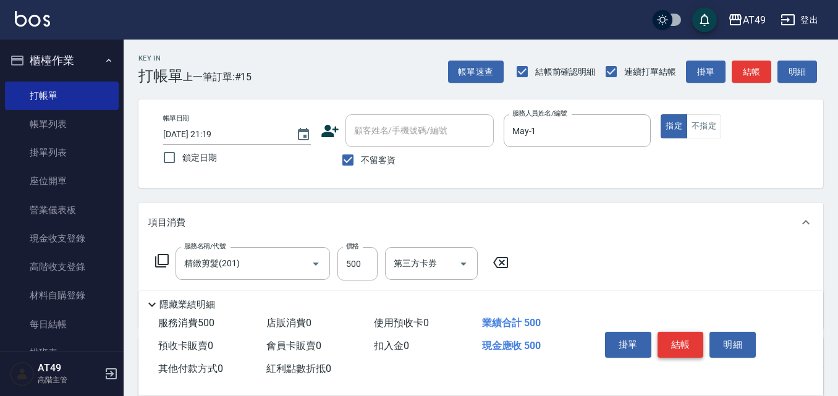
click at [687, 344] on button "結帳" at bounding box center [680, 345] width 46 height 26
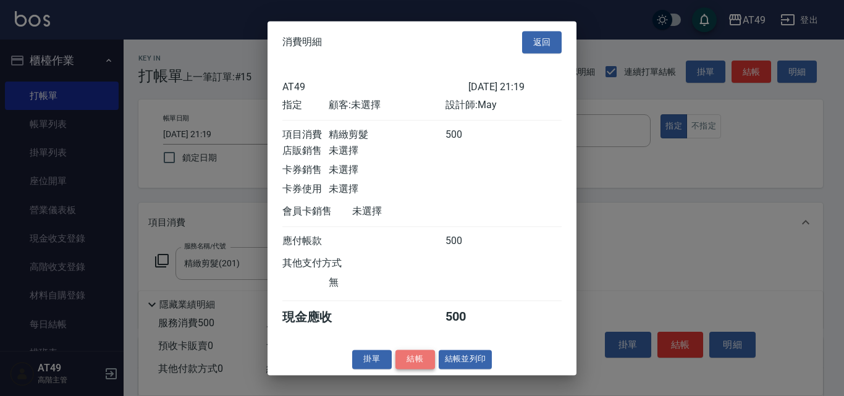
click at [412, 363] on button "結帳" at bounding box center [415, 359] width 40 height 19
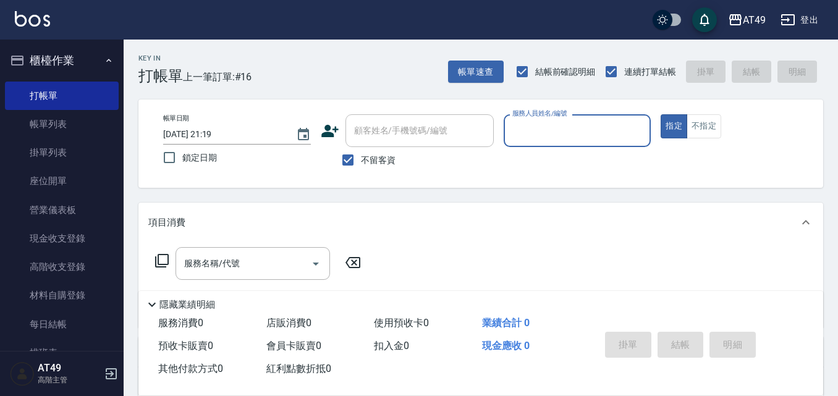
click at [557, 129] on input "服務人員姓名/編號" at bounding box center [577, 131] width 137 height 22
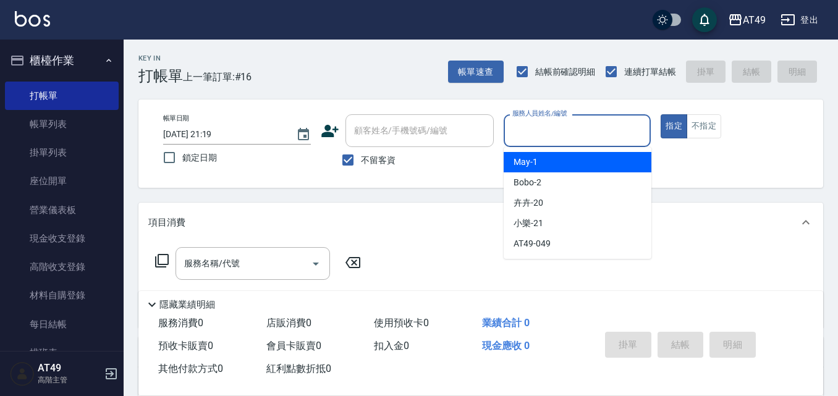
click at [559, 163] on div "May -1" at bounding box center [578, 162] width 148 height 20
type input "May-1"
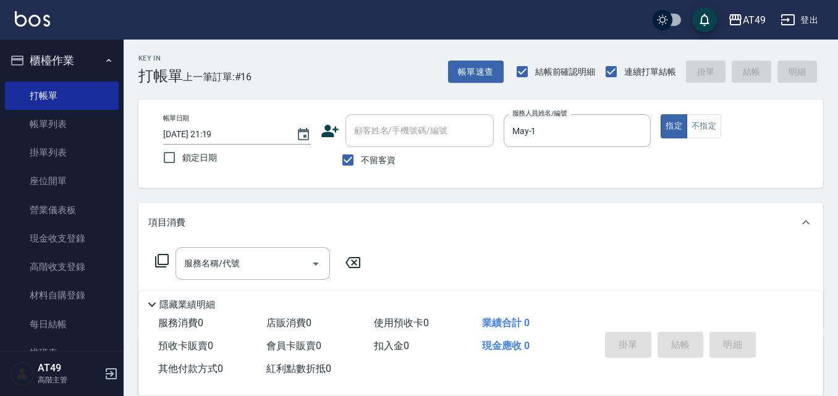
click at [159, 262] on icon at bounding box center [161, 260] width 15 height 15
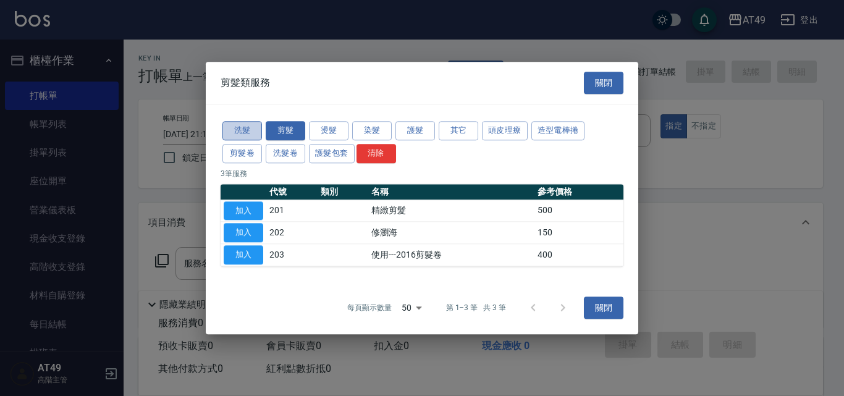
click at [255, 132] on button "洗髮" at bounding box center [242, 130] width 40 height 19
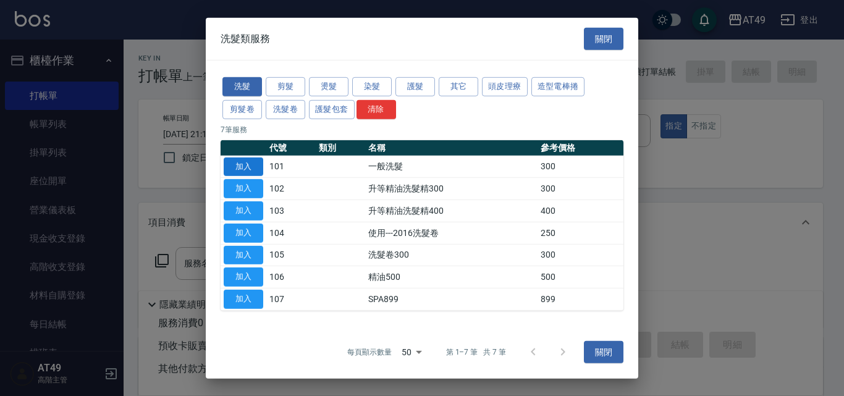
click at [250, 169] on button "加入" at bounding box center [244, 166] width 40 height 19
type input "一般洗髮(101)"
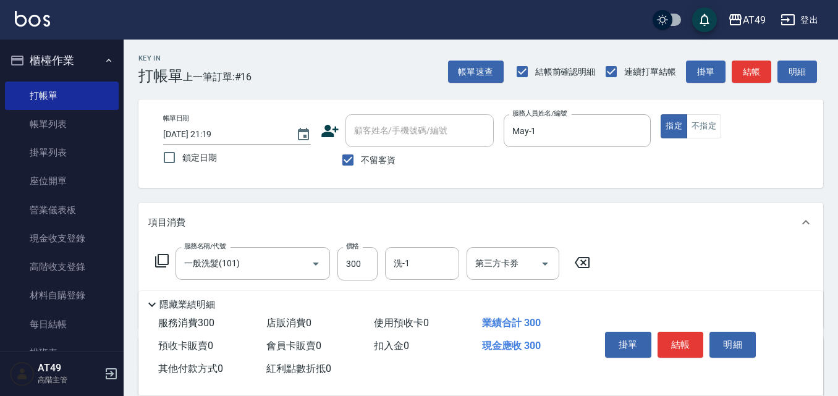
click at [166, 261] on icon at bounding box center [161, 260] width 15 height 15
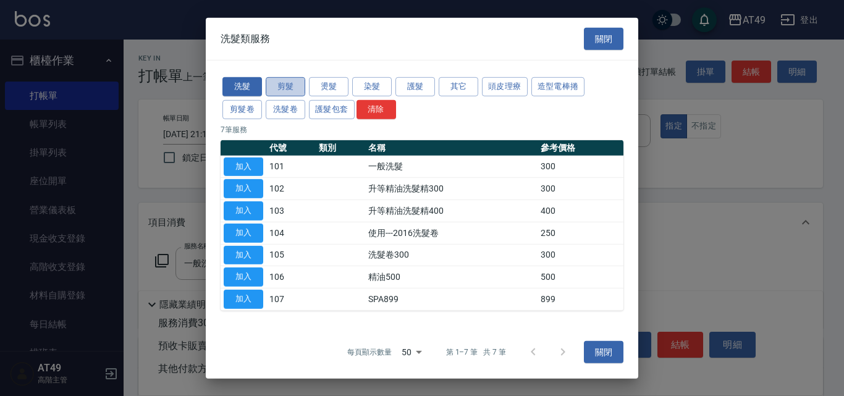
click at [285, 83] on button "剪髮" at bounding box center [286, 86] width 40 height 19
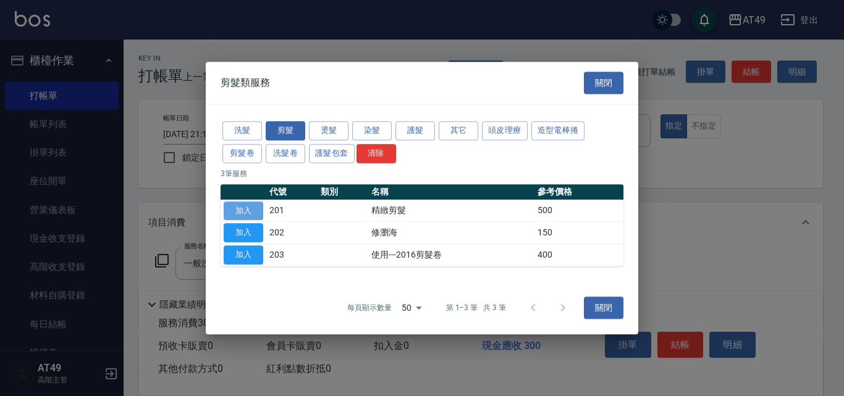
click at [251, 211] on button "加入" at bounding box center [244, 210] width 40 height 19
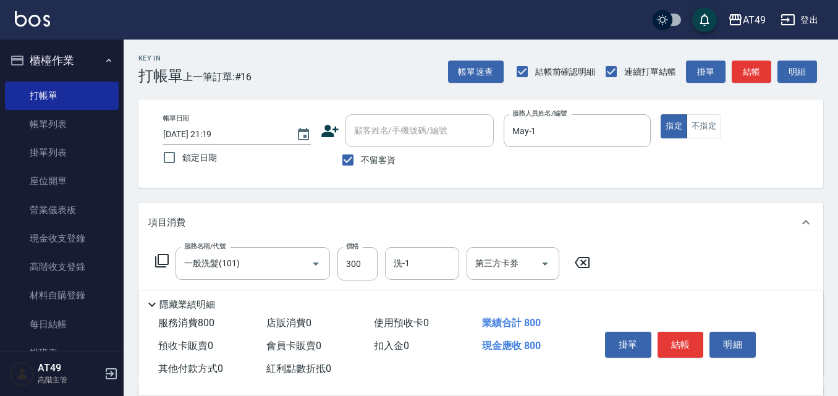
click at [165, 260] on icon at bounding box center [161, 260] width 15 height 15
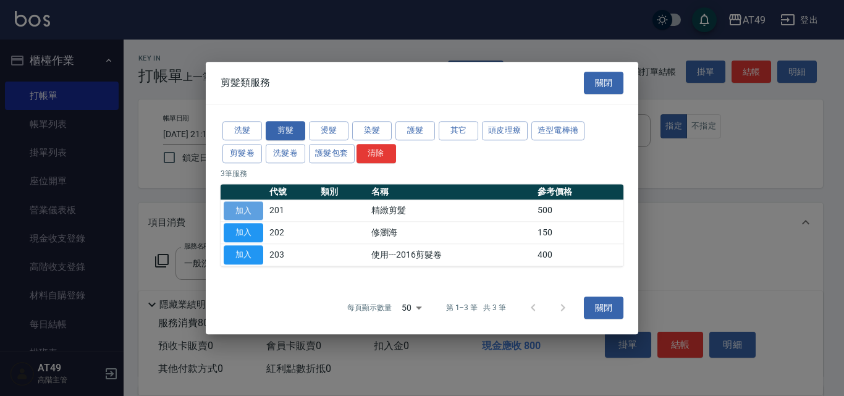
click at [230, 211] on button "加入" at bounding box center [244, 210] width 40 height 19
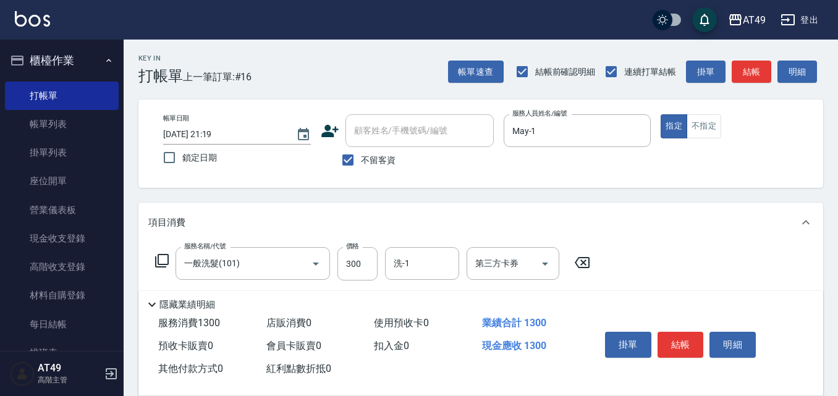
click at [166, 260] on icon at bounding box center [161, 260] width 15 height 15
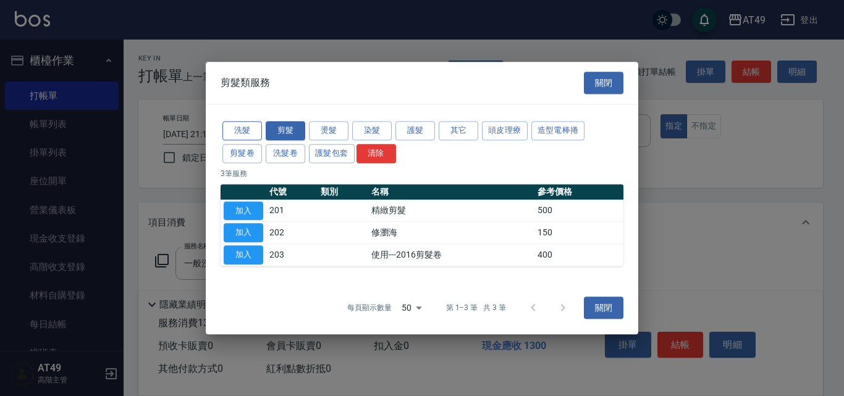
click at [253, 127] on button "洗髮" at bounding box center [242, 130] width 40 height 19
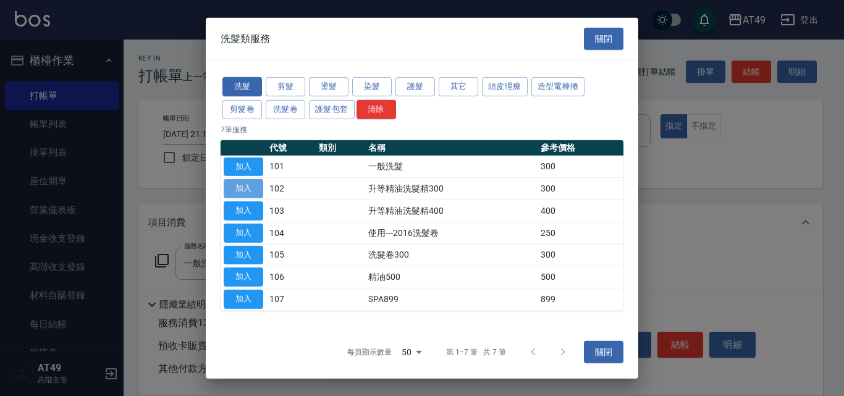
click at [255, 186] on button "加入" at bounding box center [244, 188] width 40 height 19
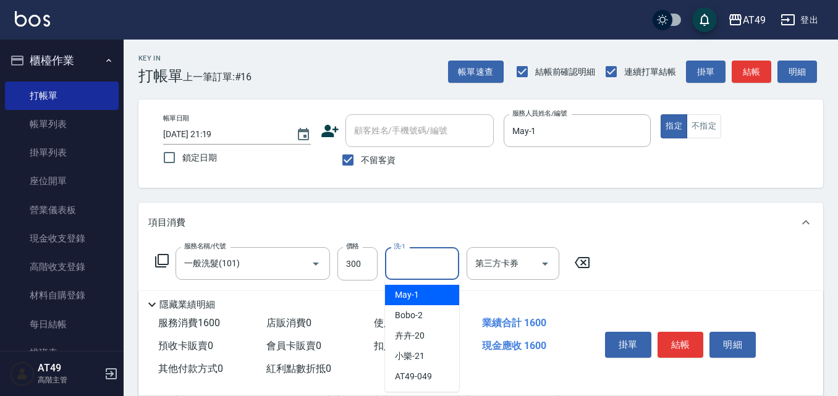
click at [430, 265] on input "洗-1" at bounding box center [421, 264] width 63 height 22
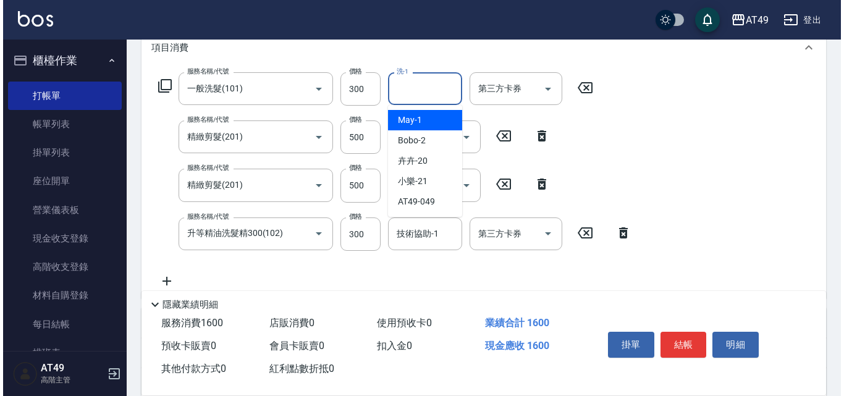
scroll to position [185, 0]
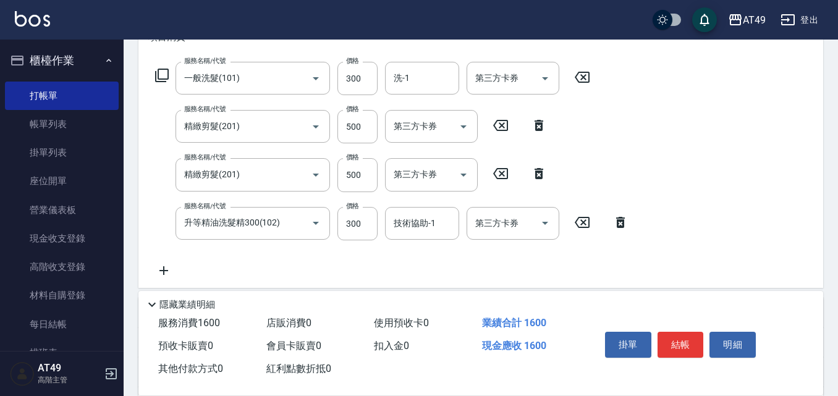
click at [550, 171] on icon at bounding box center [538, 173] width 31 height 15
type input "升等精油洗髮精300(102)"
type input "300"
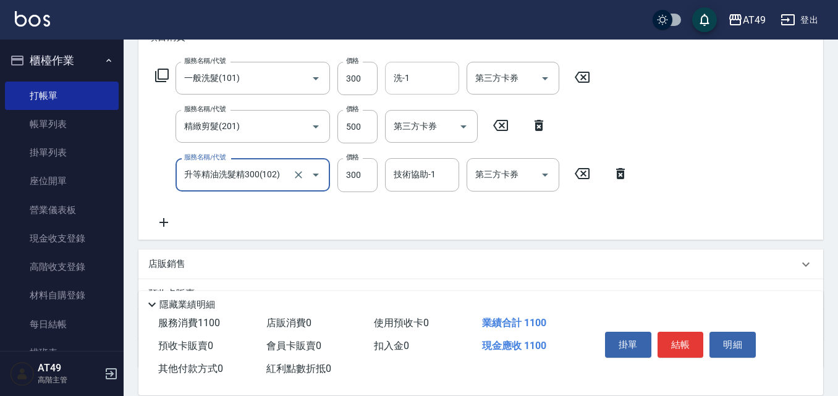
click at [415, 83] on input "洗-1" at bounding box center [421, 78] width 63 height 22
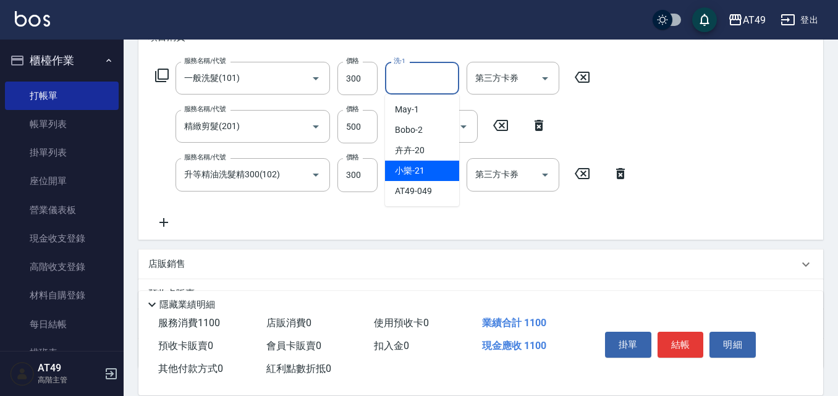
click at [429, 171] on div "小樂 -21" at bounding box center [422, 171] width 74 height 20
type input "小樂-21"
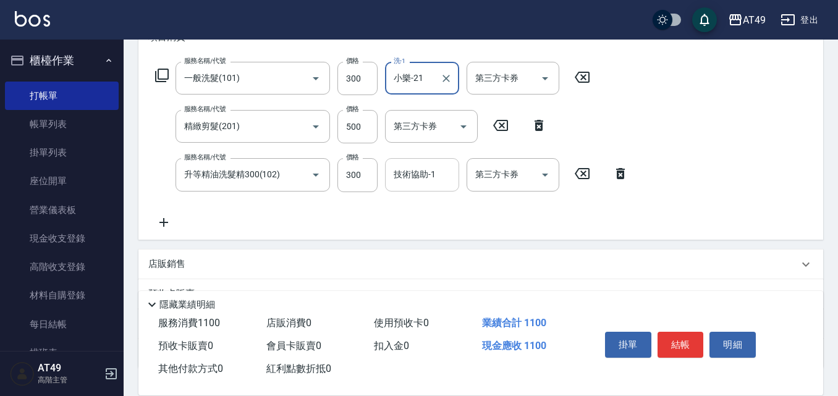
click at [415, 168] on div "技術協助-1 技術協助-1" at bounding box center [422, 174] width 74 height 33
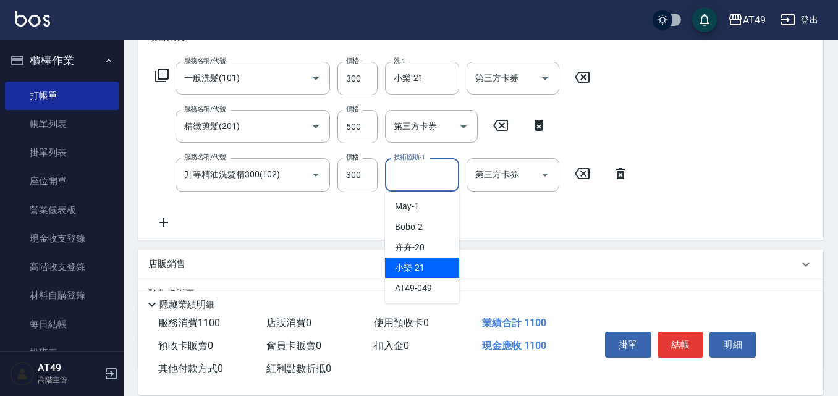
click at [427, 269] on div "小樂 -21" at bounding box center [422, 268] width 74 height 20
type input "小樂-21"
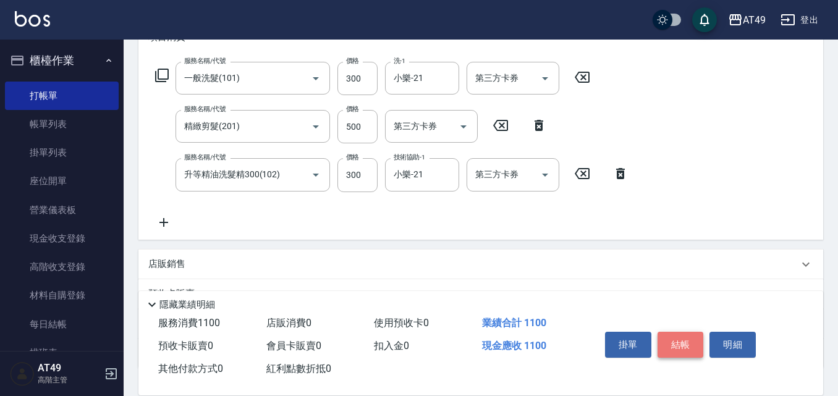
click at [683, 343] on button "結帳" at bounding box center [680, 345] width 46 height 26
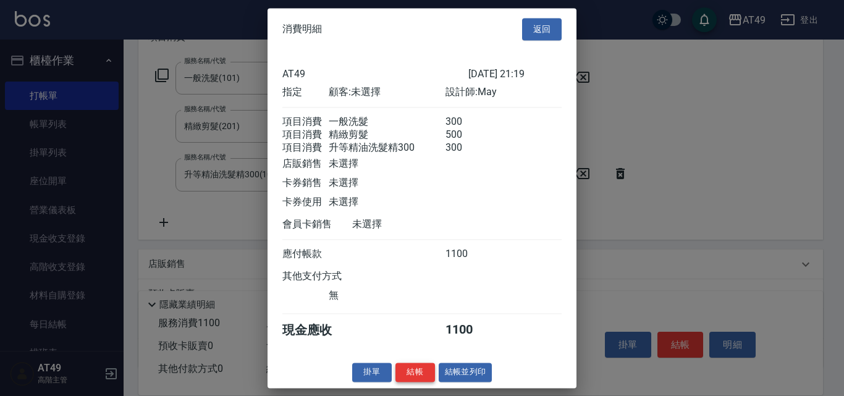
click at [426, 382] on button "結帳" at bounding box center [415, 372] width 40 height 19
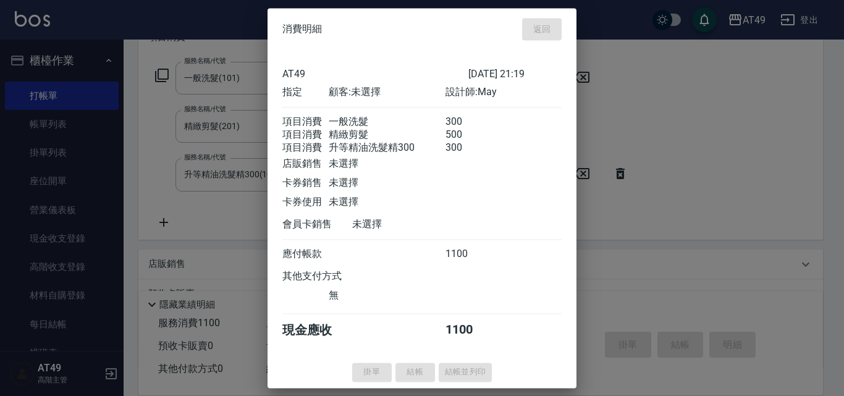
type input "2025/08/13 21:32"
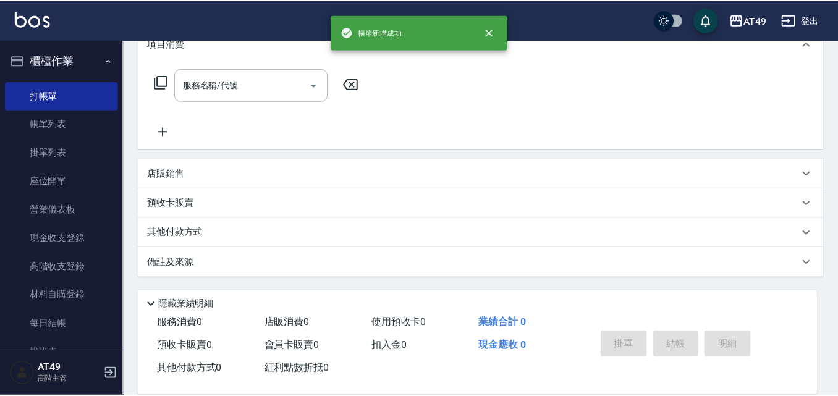
scroll to position [0, 0]
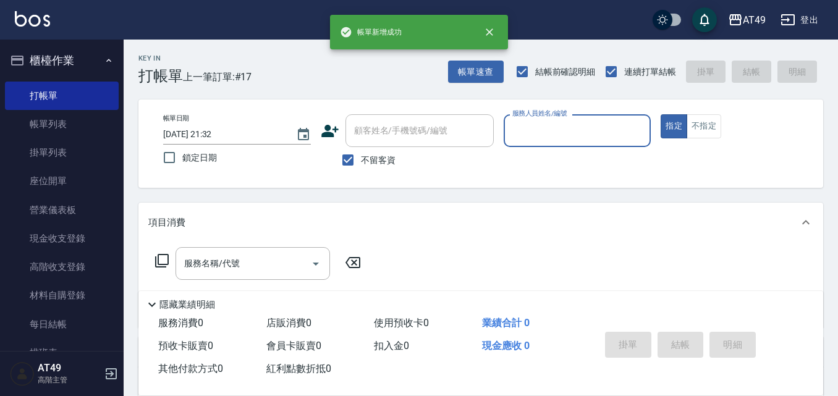
click at [508, 129] on div "服務人員姓名/編號" at bounding box center [578, 130] width 148 height 33
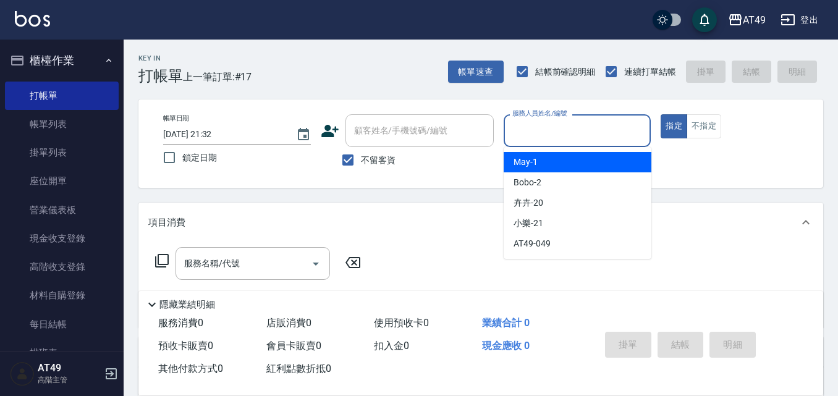
click at [533, 159] on span "May -1" at bounding box center [525, 162] width 24 height 13
type input "May-1"
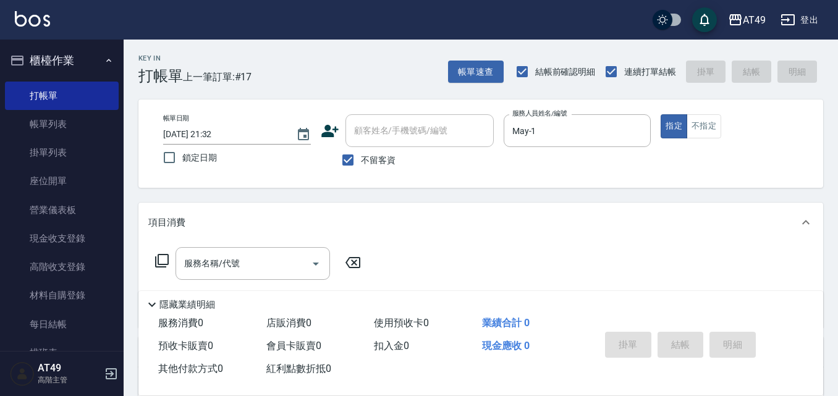
click at [167, 262] on icon at bounding box center [162, 261] width 14 height 14
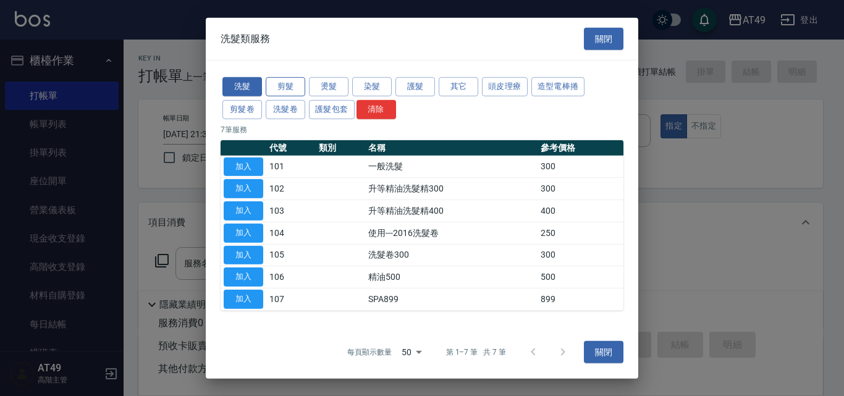
click at [287, 87] on button "剪髮" at bounding box center [286, 86] width 40 height 19
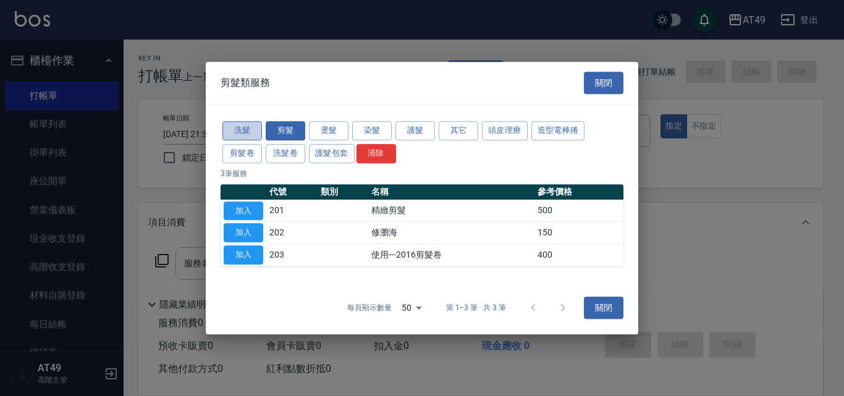
click at [253, 127] on button "洗髮" at bounding box center [242, 130] width 40 height 19
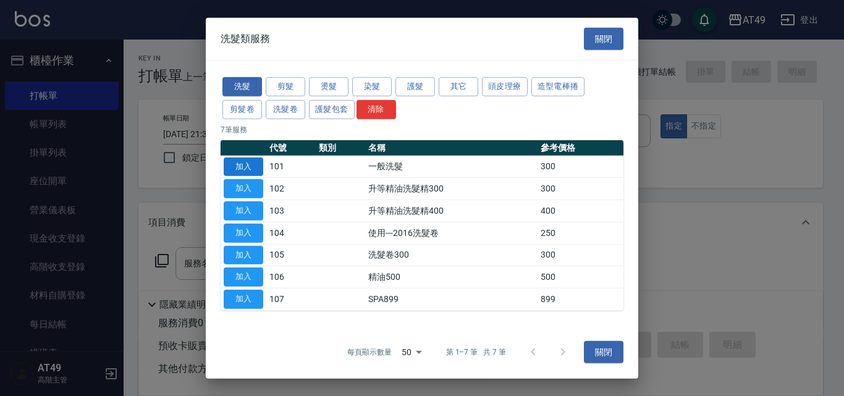
click at [252, 166] on button "加入" at bounding box center [244, 166] width 40 height 19
type input "一般洗髮(101)"
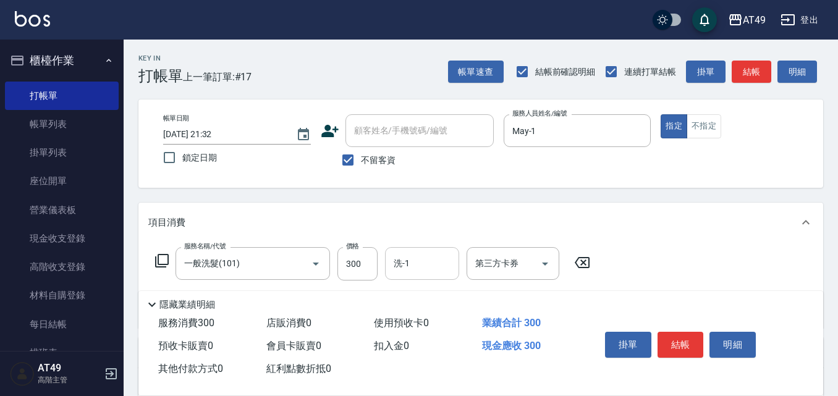
click at [415, 266] on input "洗-1" at bounding box center [421, 264] width 63 height 22
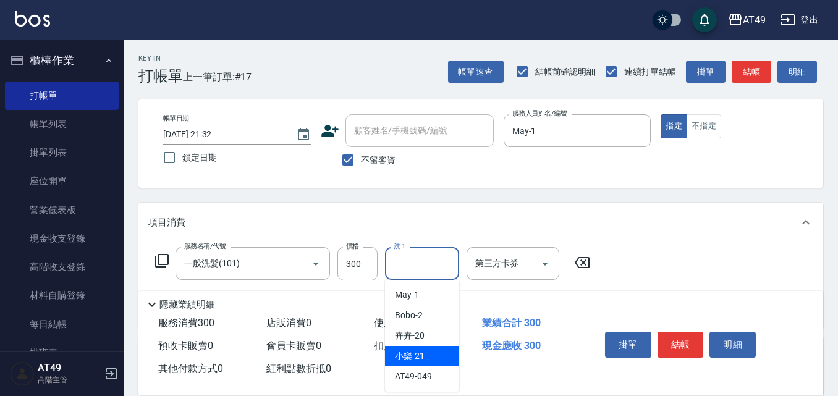
click at [441, 356] on div "小樂 -21" at bounding box center [422, 356] width 74 height 20
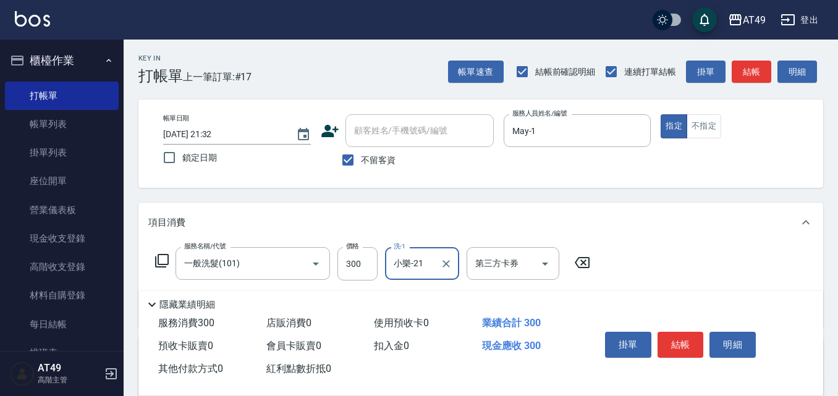
type input "小樂-21"
click at [671, 341] on button "結帳" at bounding box center [680, 345] width 46 height 26
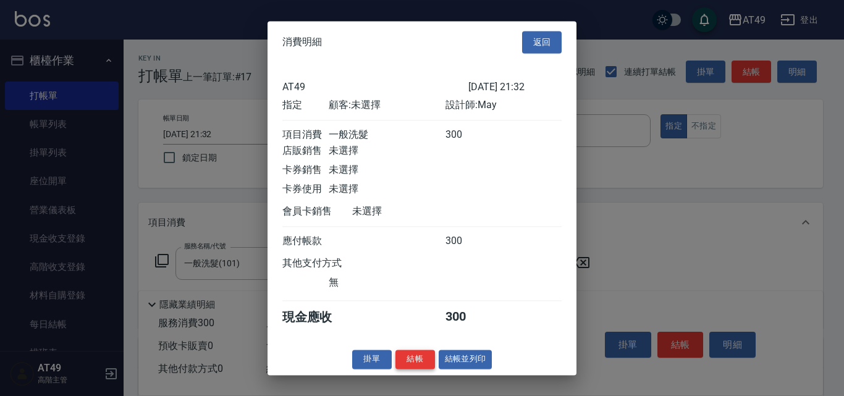
click at [426, 365] on button "結帳" at bounding box center [415, 359] width 40 height 19
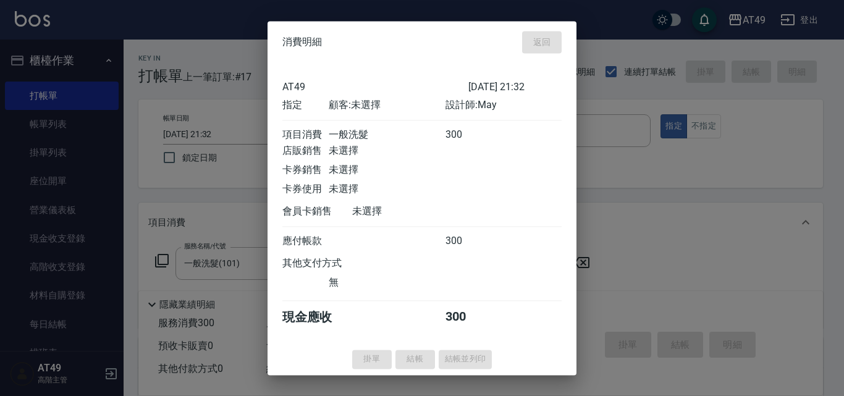
type input "2025/08/13 21:39"
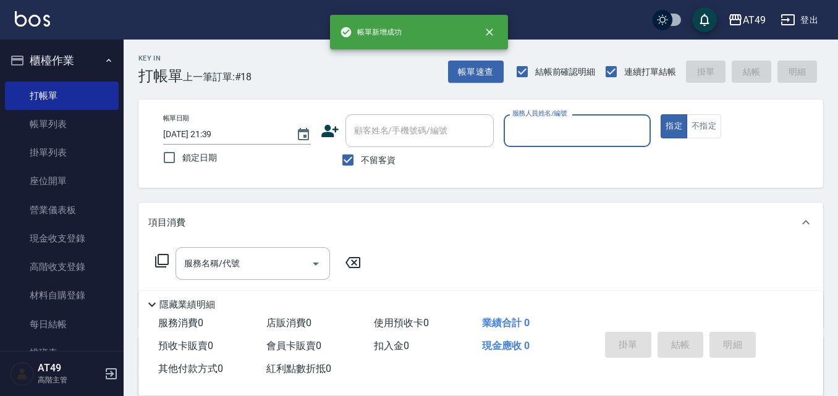
click at [532, 130] on input "服務人員姓名/編號" at bounding box center [577, 131] width 137 height 22
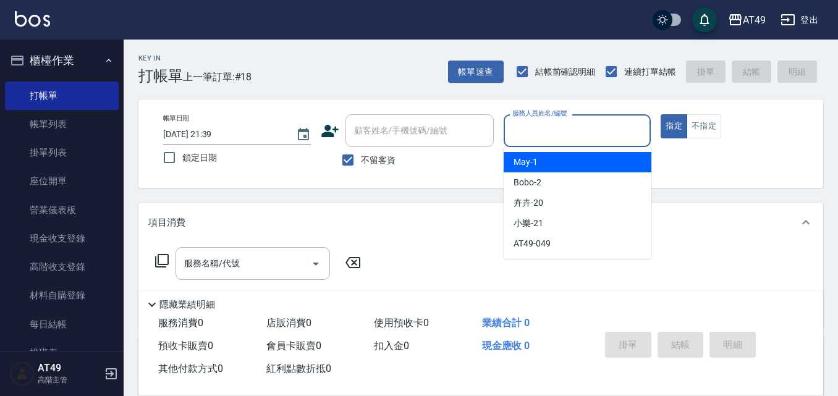
click at [544, 163] on div "May -1" at bounding box center [578, 162] width 148 height 20
type input "May-1"
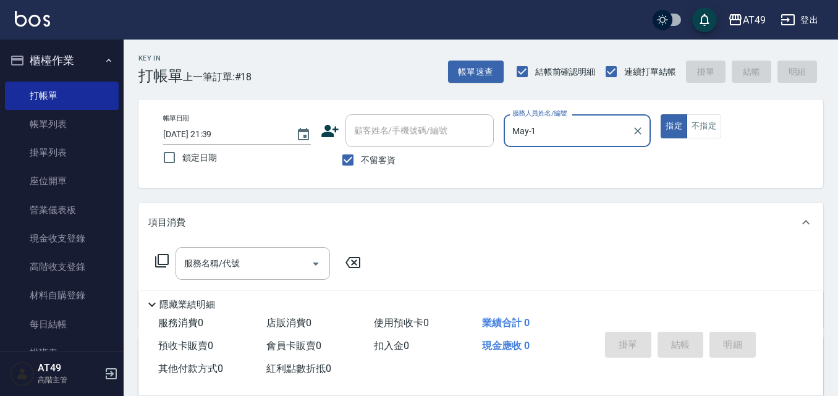
click at [161, 258] on icon at bounding box center [161, 260] width 15 height 15
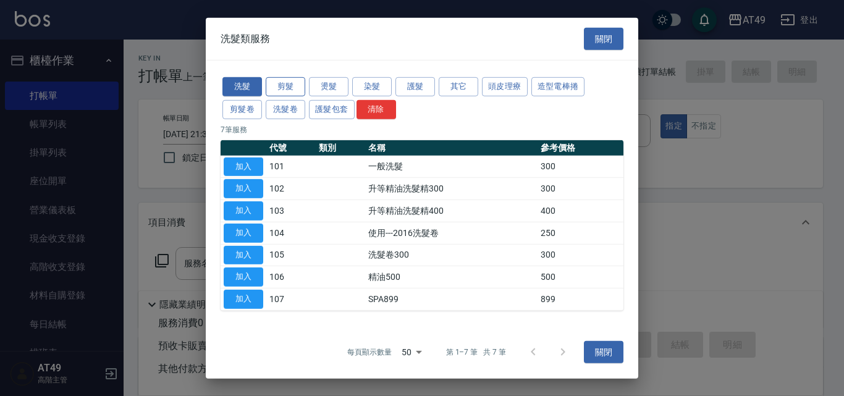
click at [284, 84] on button "剪髮" at bounding box center [286, 86] width 40 height 19
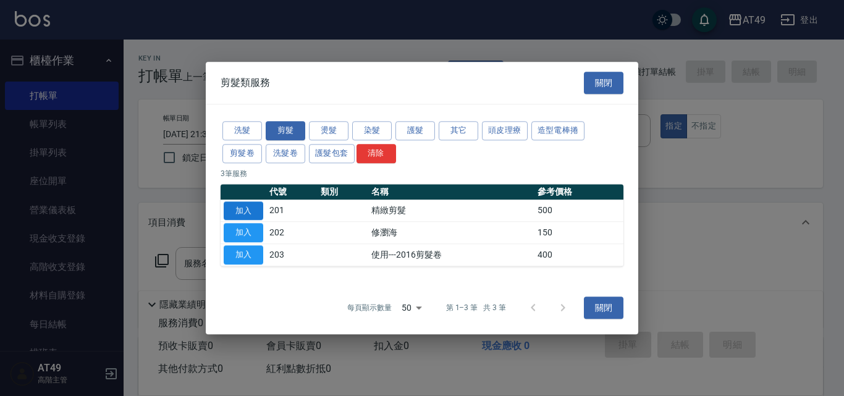
click at [247, 206] on button "加入" at bounding box center [244, 210] width 40 height 19
type input "精緻剪髮(201)"
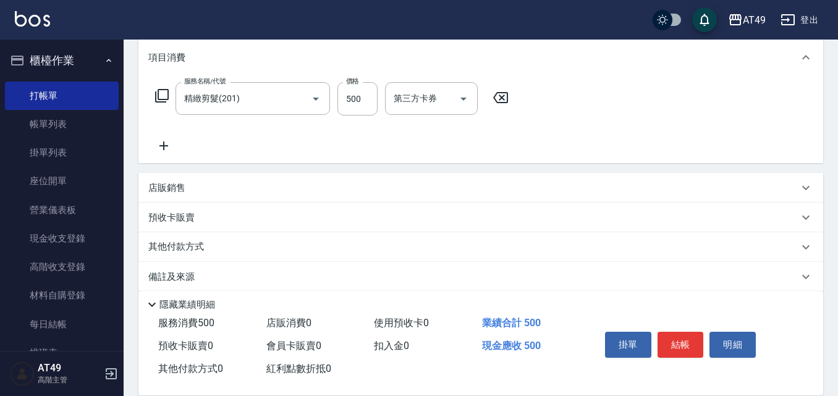
scroll to position [179, 0]
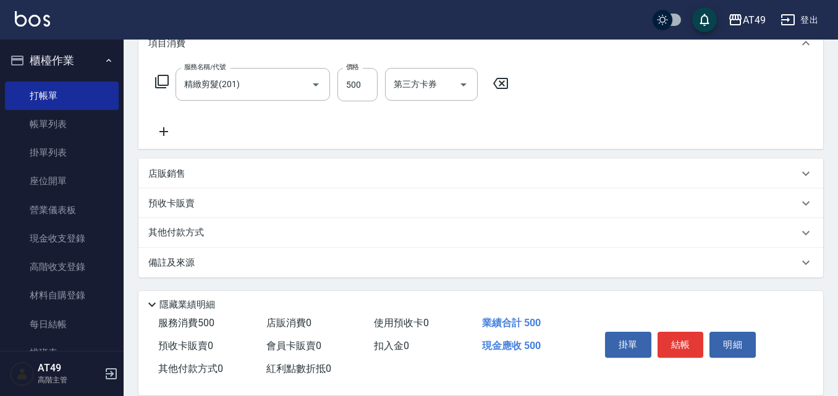
click at [174, 176] on p "店販銷售" at bounding box center [166, 173] width 37 height 13
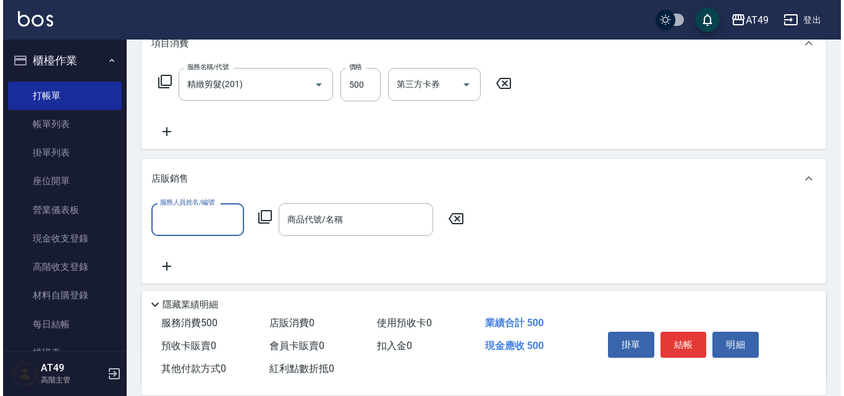
scroll to position [0, 0]
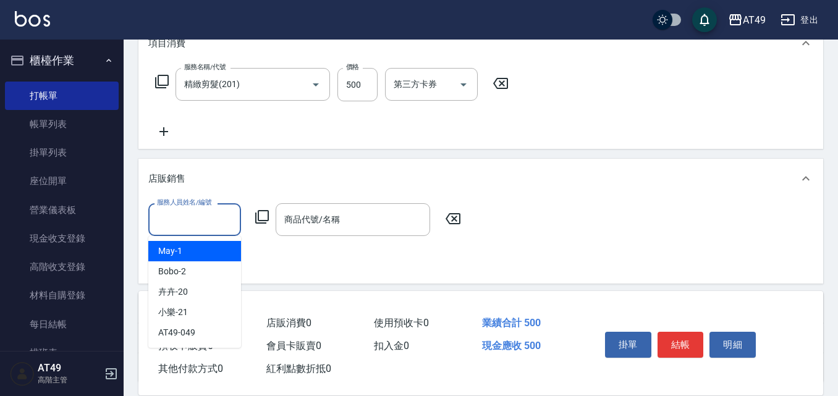
click at [199, 213] on input "服務人員姓名/編號" at bounding box center [195, 220] width 82 height 22
click at [209, 246] on div "May -1" at bounding box center [194, 251] width 93 height 20
type input "May-1"
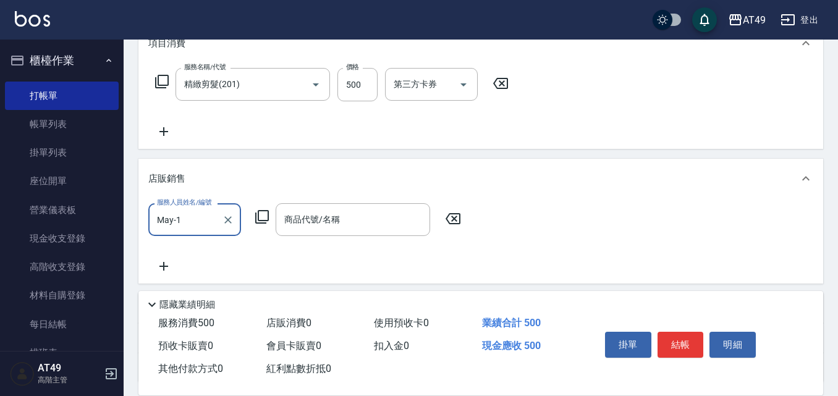
click at [263, 217] on icon at bounding box center [262, 216] width 15 height 15
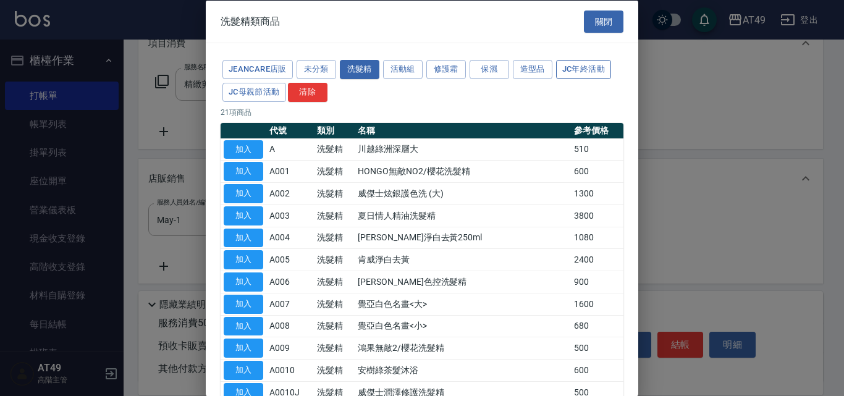
click at [573, 74] on button "JC年終活動" at bounding box center [583, 69] width 55 height 19
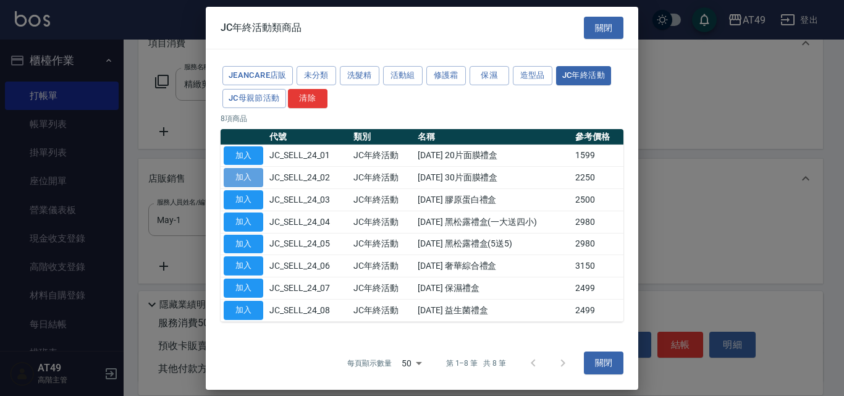
click at [254, 180] on button "加入" at bounding box center [244, 177] width 40 height 19
type input "2024年 30片面膜禮盒"
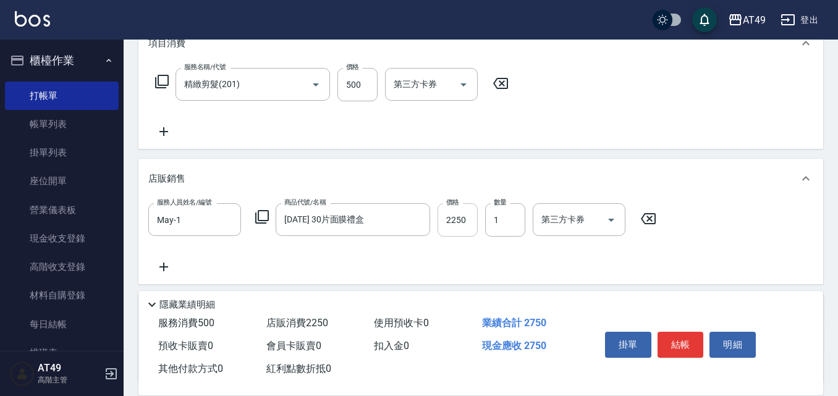
click at [450, 220] on input "2250" at bounding box center [457, 219] width 40 height 33
type input "2599"
click at [693, 344] on button "結帳" at bounding box center [680, 345] width 46 height 26
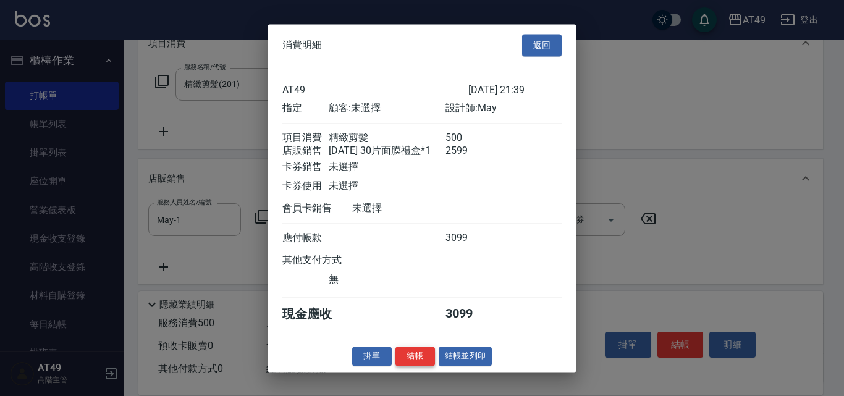
click at [424, 365] on button "結帳" at bounding box center [415, 356] width 40 height 19
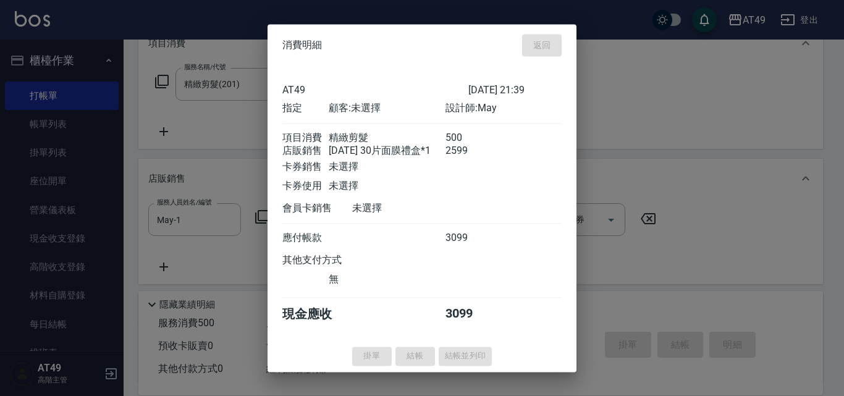
type input "2025/08/13 21:40"
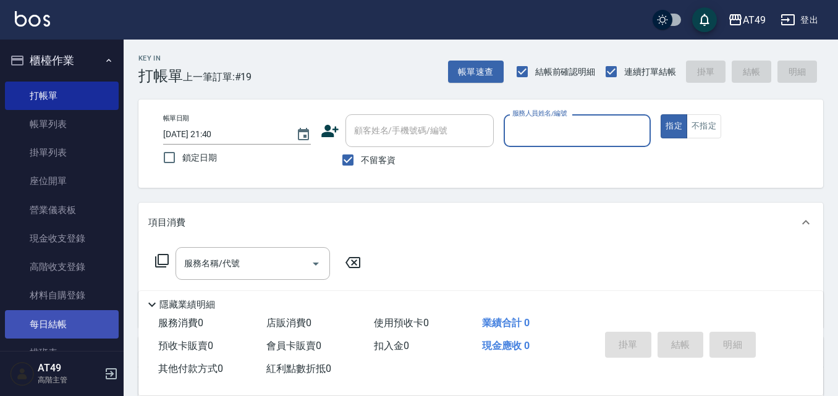
click at [70, 321] on link "每日結帳" at bounding box center [62, 324] width 114 height 28
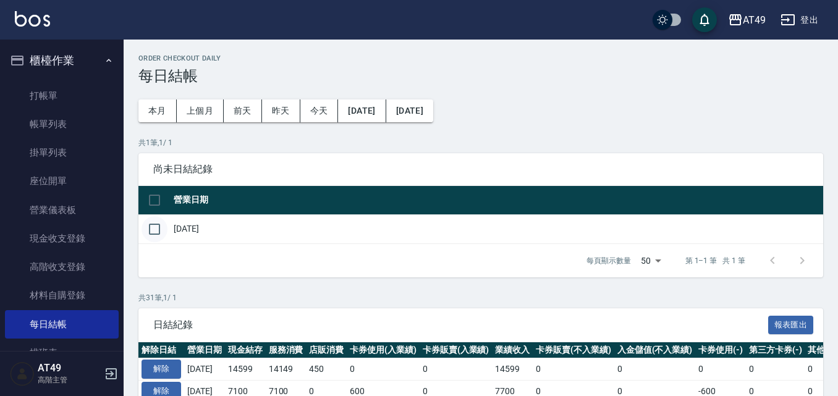
click at [159, 230] on input "checkbox" at bounding box center [154, 229] width 26 height 26
checkbox input "true"
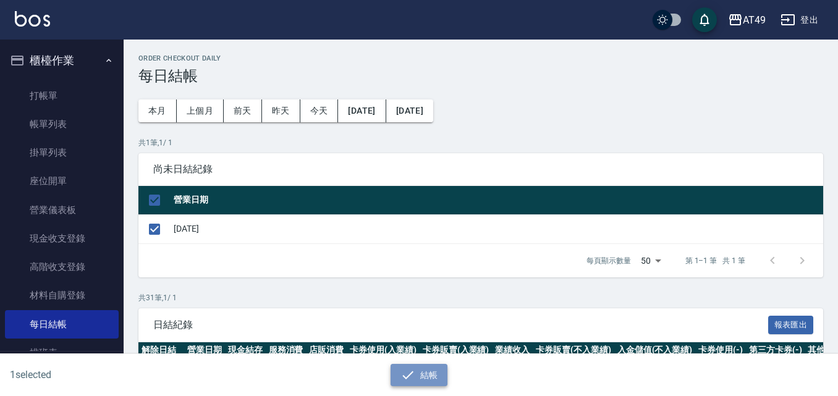
click at [428, 375] on button "結帳" at bounding box center [418, 375] width 57 height 23
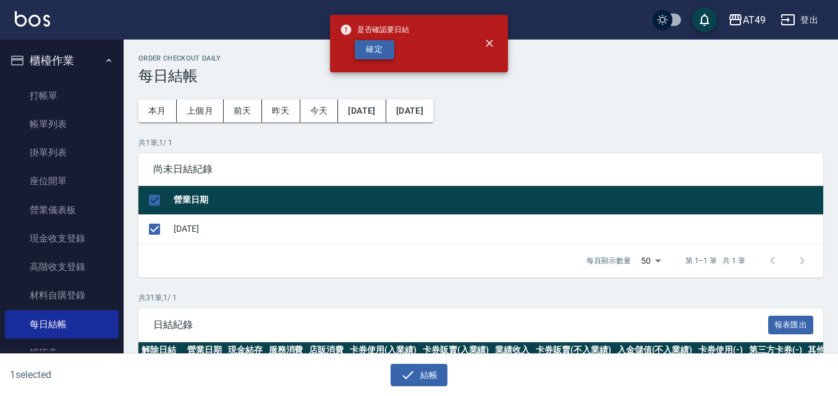
click at [387, 47] on button "確定" at bounding box center [375, 49] width 40 height 19
checkbox input "false"
